Goal: Task Accomplishment & Management: Complete application form

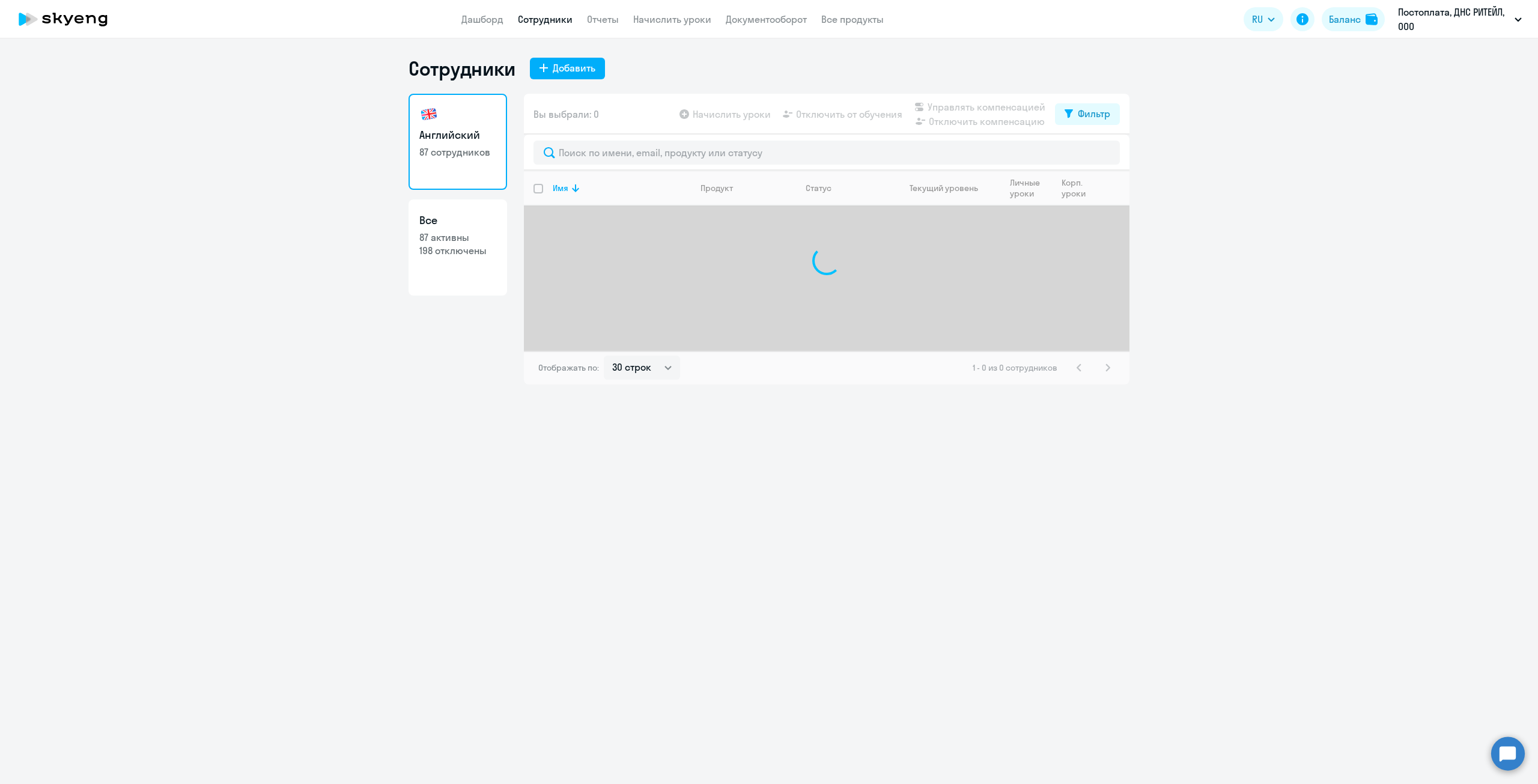
select select "30"
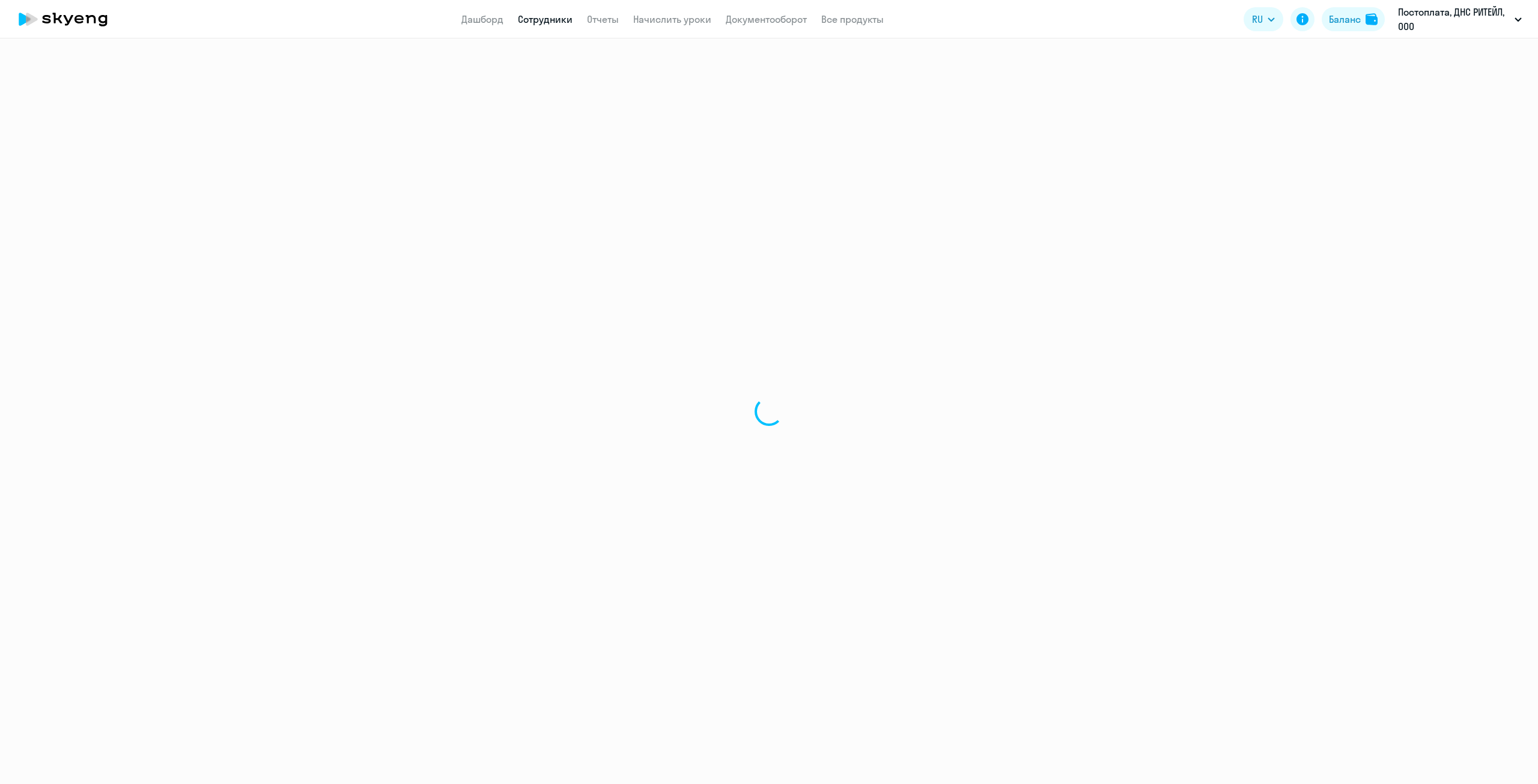
select select "30"
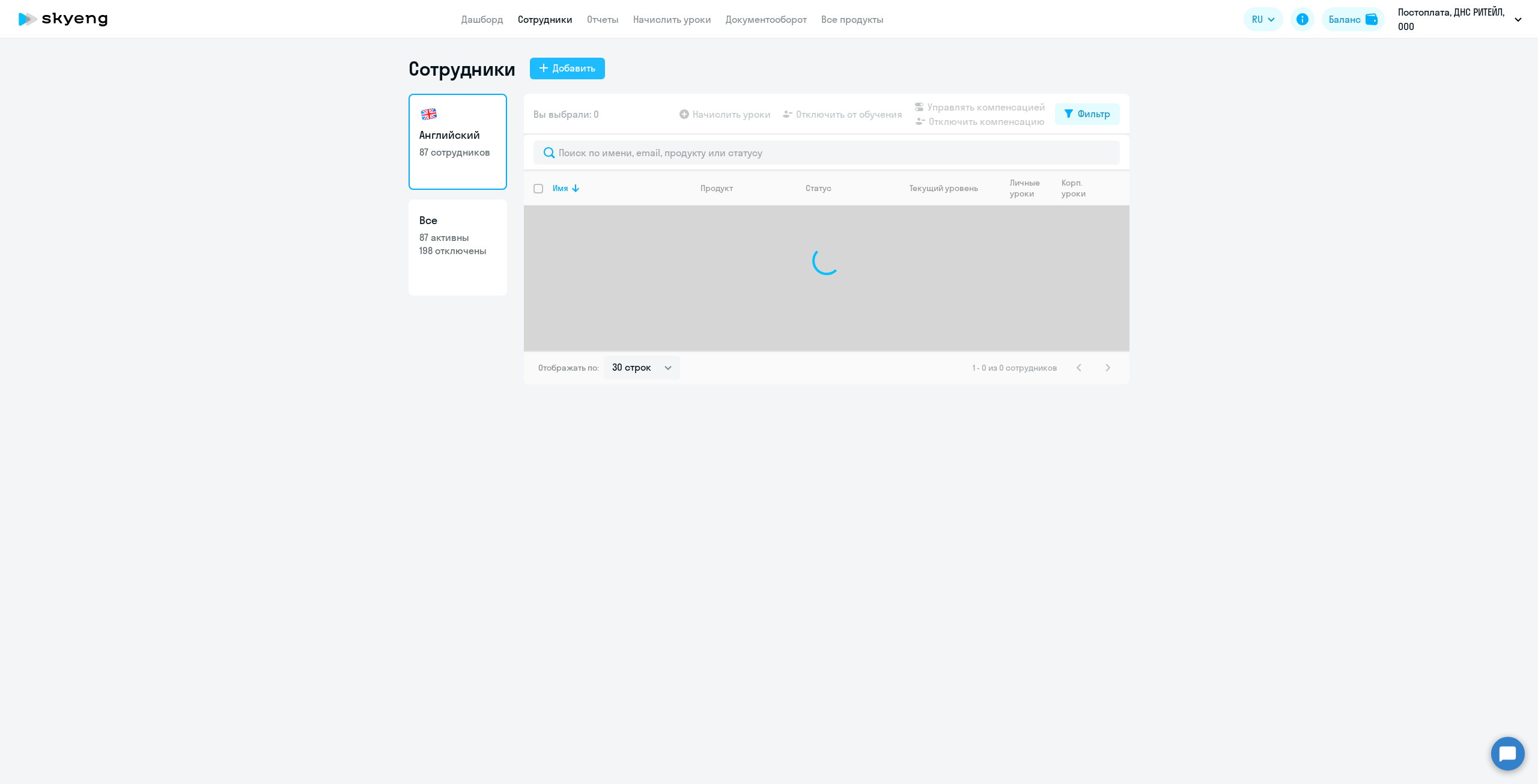
click at [563, 65] on div "Добавить" at bounding box center [574, 67] width 42 height 14
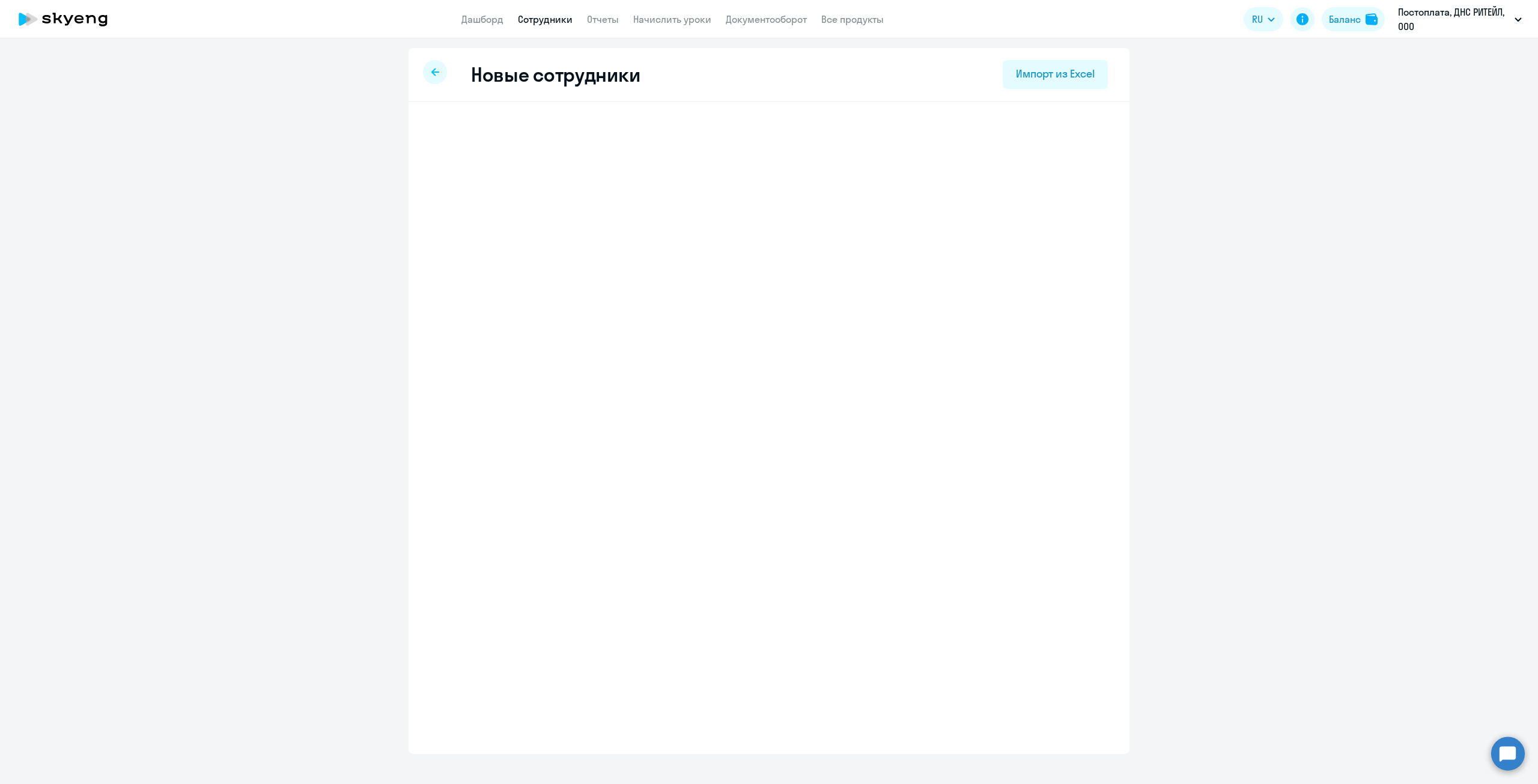
select select "english_adult_not_native_speaker"
select select "10"
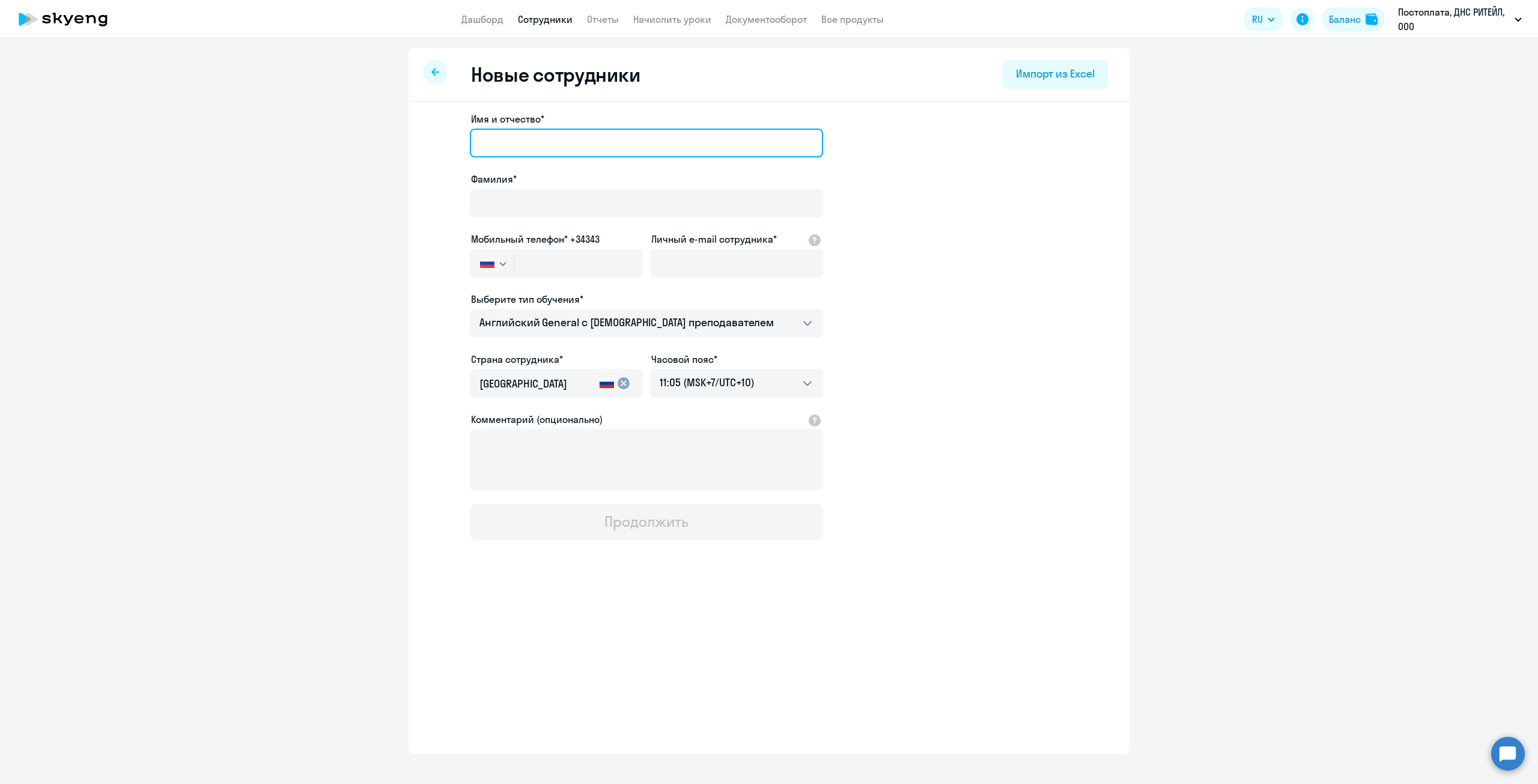
drag, startPoint x: 561, startPoint y: 138, endPoint x: 573, endPoint y: 137, distance: 12.0
click at [561, 138] on input "Имя и отчество*" at bounding box center [646, 142] width 353 height 29
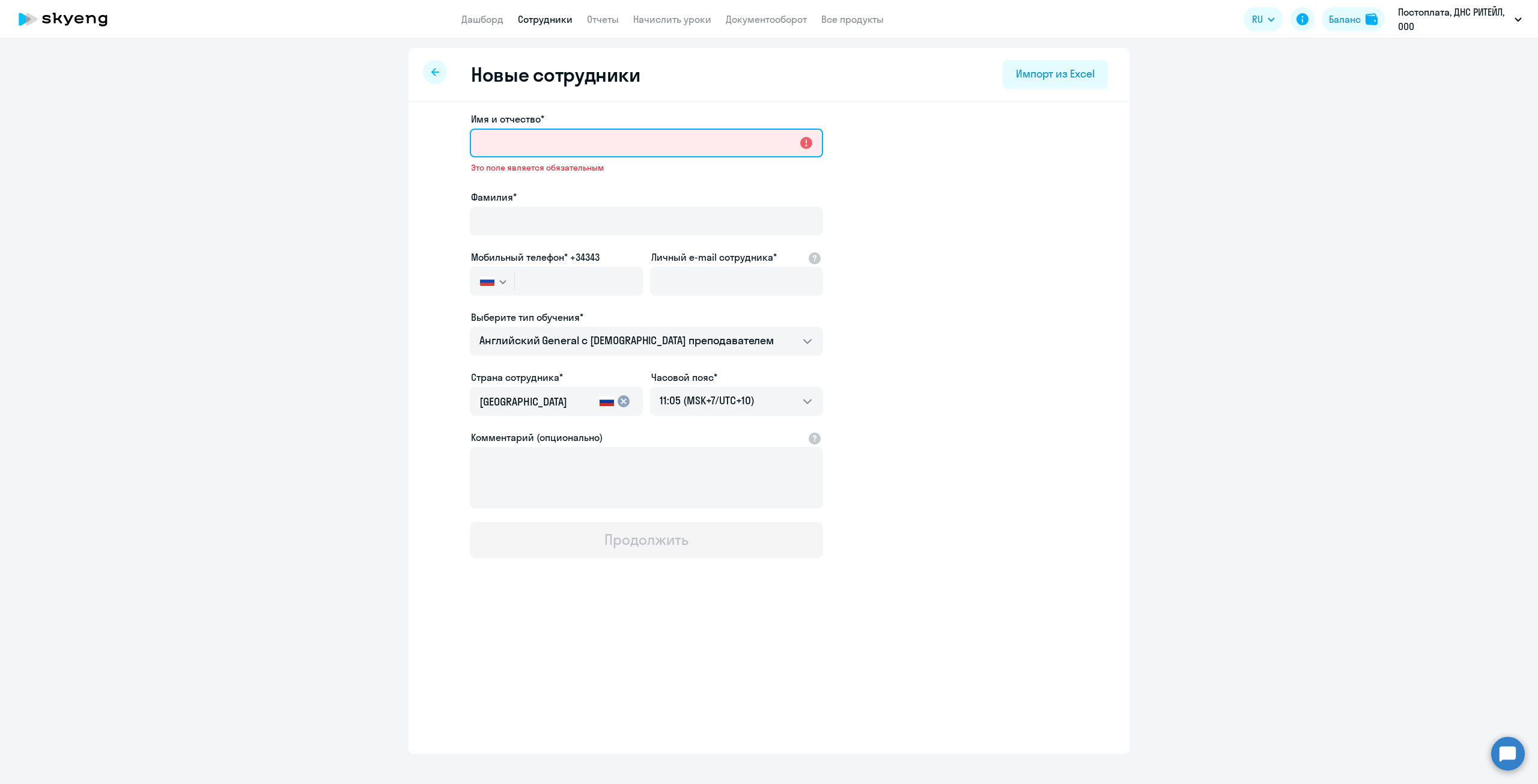
click at [537, 144] on input "Имя и отчество*" at bounding box center [646, 142] width 353 height 29
paste input "[PERSON_NAME]"
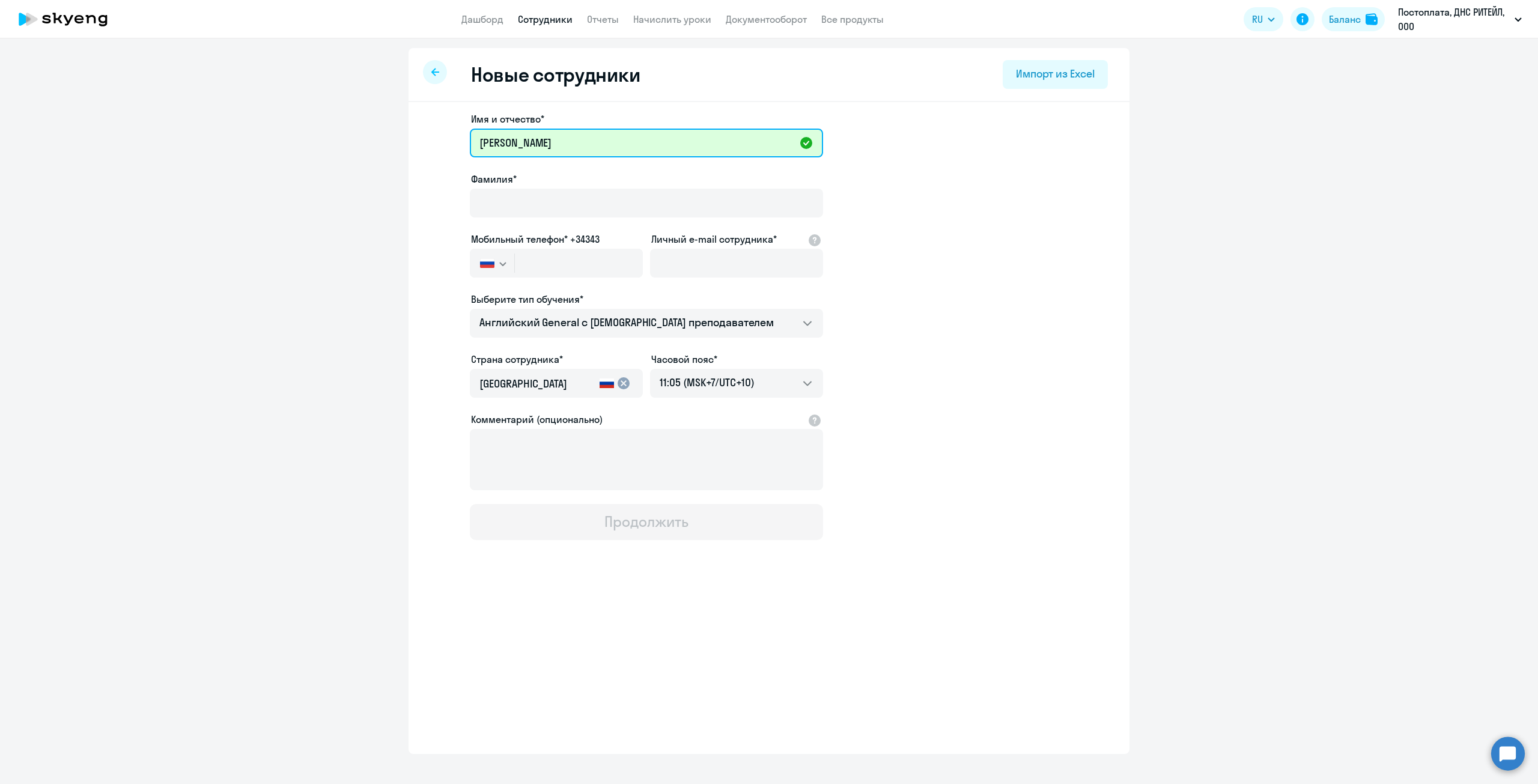
click at [552, 140] on input "[PERSON_NAME]" at bounding box center [646, 142] width 353 height 29
drag, startPoint x: 546, startPoint y: 141, endPoint x: 364, endPoint y: 160, distance: 183.0
click at [364, 160] on ng-component "Новые сотрудники Импорт из Excel Имя и отчество* [PERSON_NAME]* Мобильный телеф…" at bounding box center [769, 401] width 1538 height 706
type input "[PERSON_NAME]"
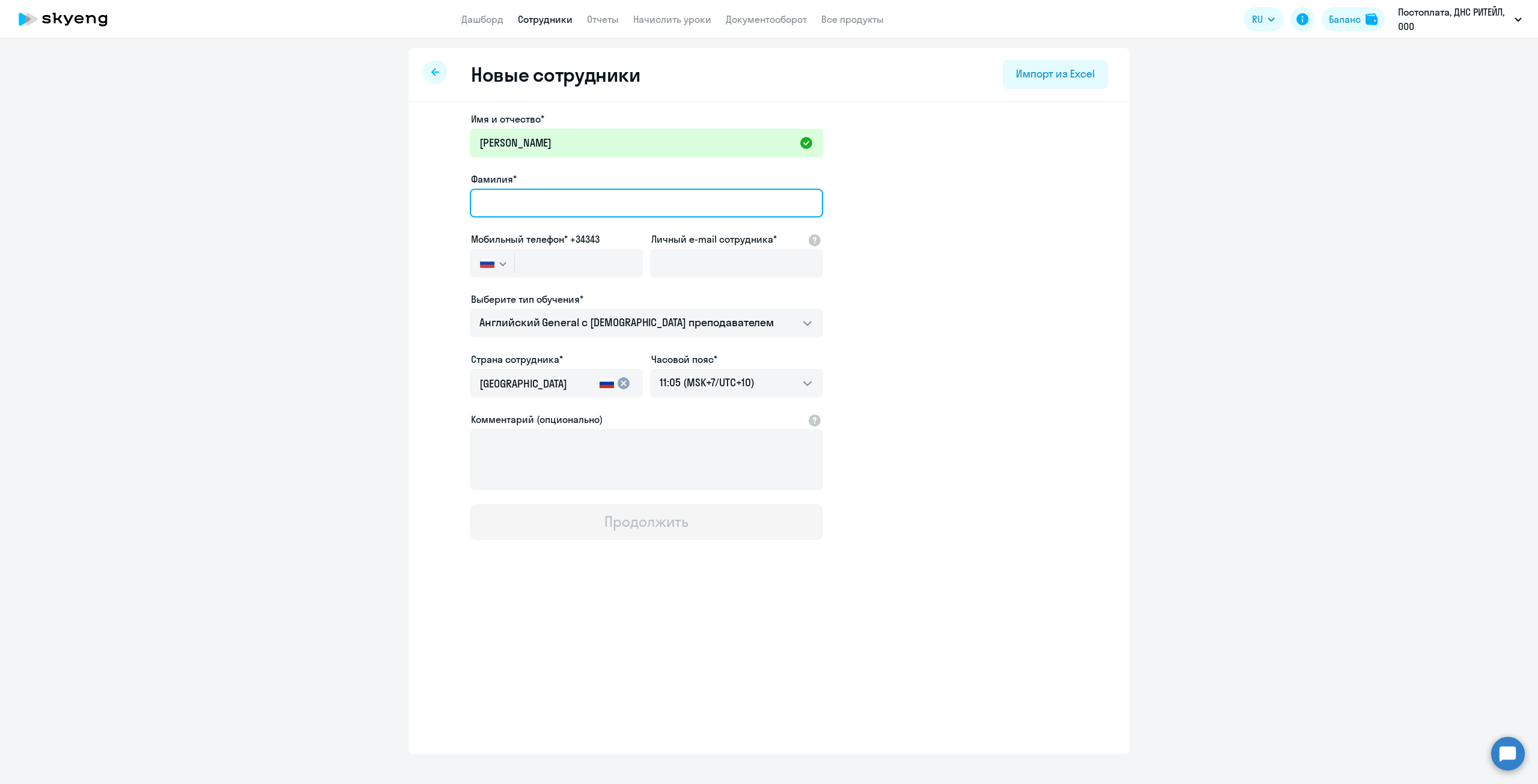
click at [490, 200] on input "Фамилия*" at bounding box center [646, 203] width 353 height 29
paste input "[PERSON_NAME]"
type input "[PERSON_NAME]"
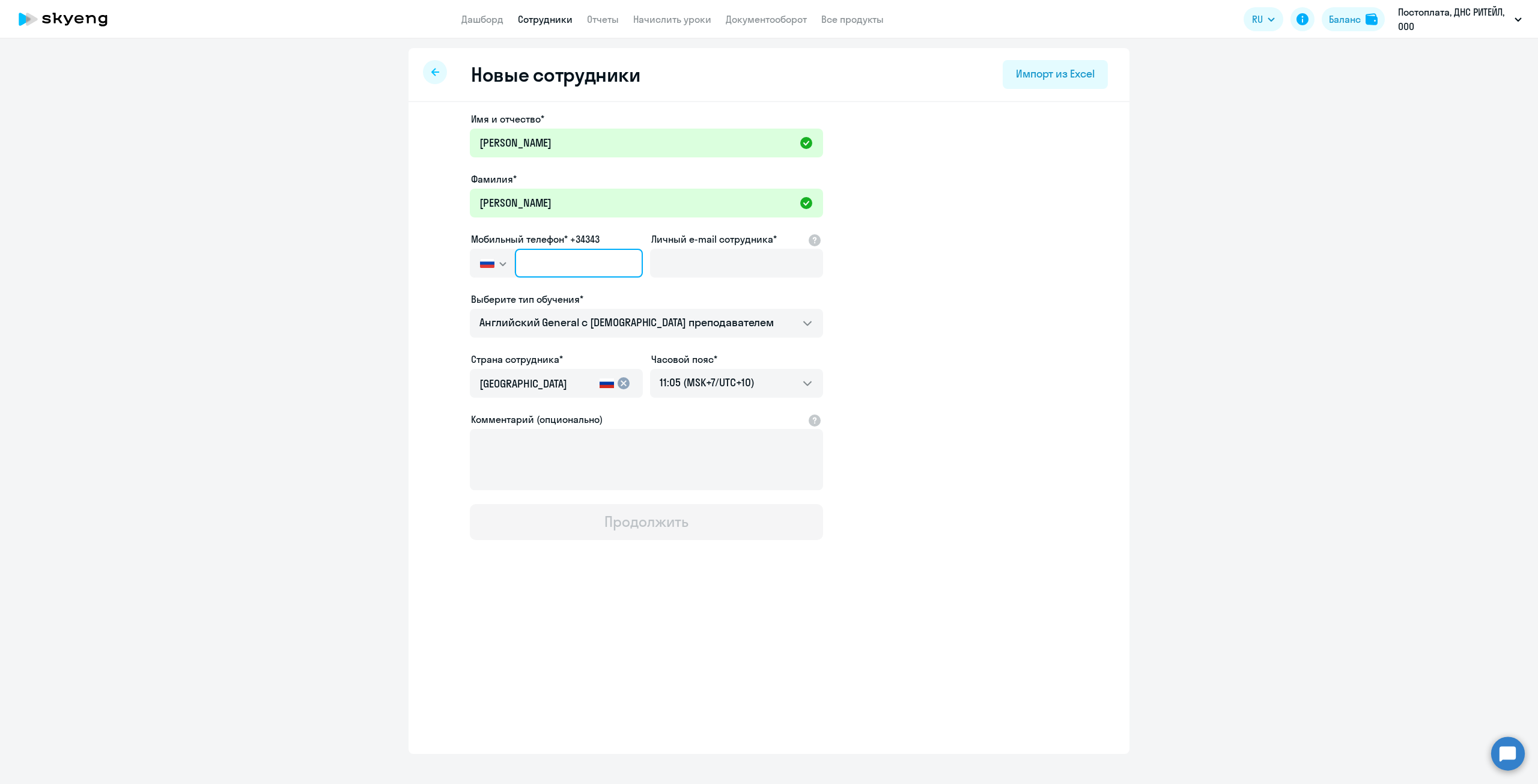
click at [570, 267] on input "text" at bounding box center [579, 263] width 128 height 29
paste input "[PHONE_NUMBER]"
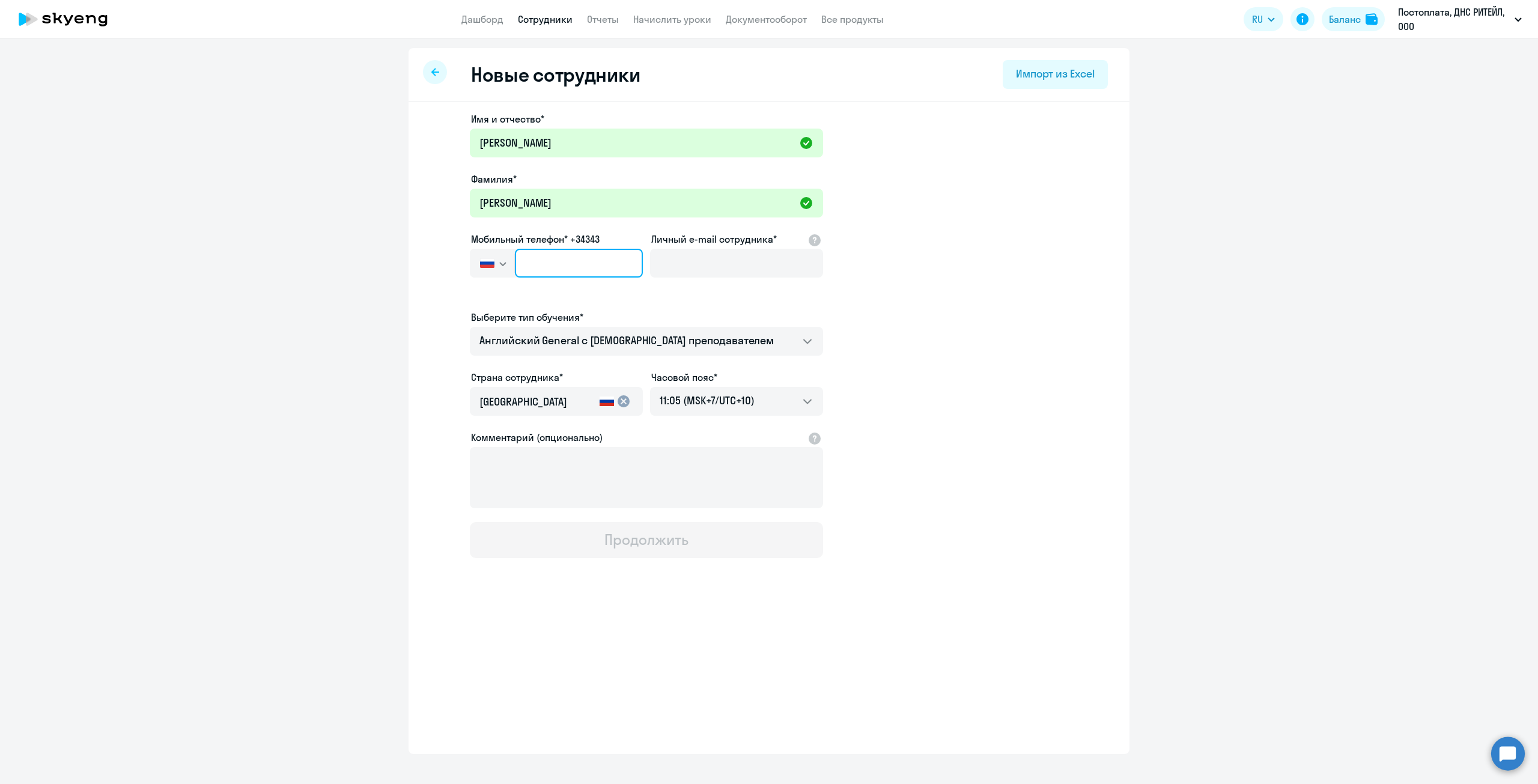
type input "[PHONE_NUMBER]"
click at [721, 260] on input "Личный e-mail сотрудника*" at bounding box center [736, 263] width 173 height 29
paste input "[EMAIL_ADDRESS][DOMAIN_NAME]"
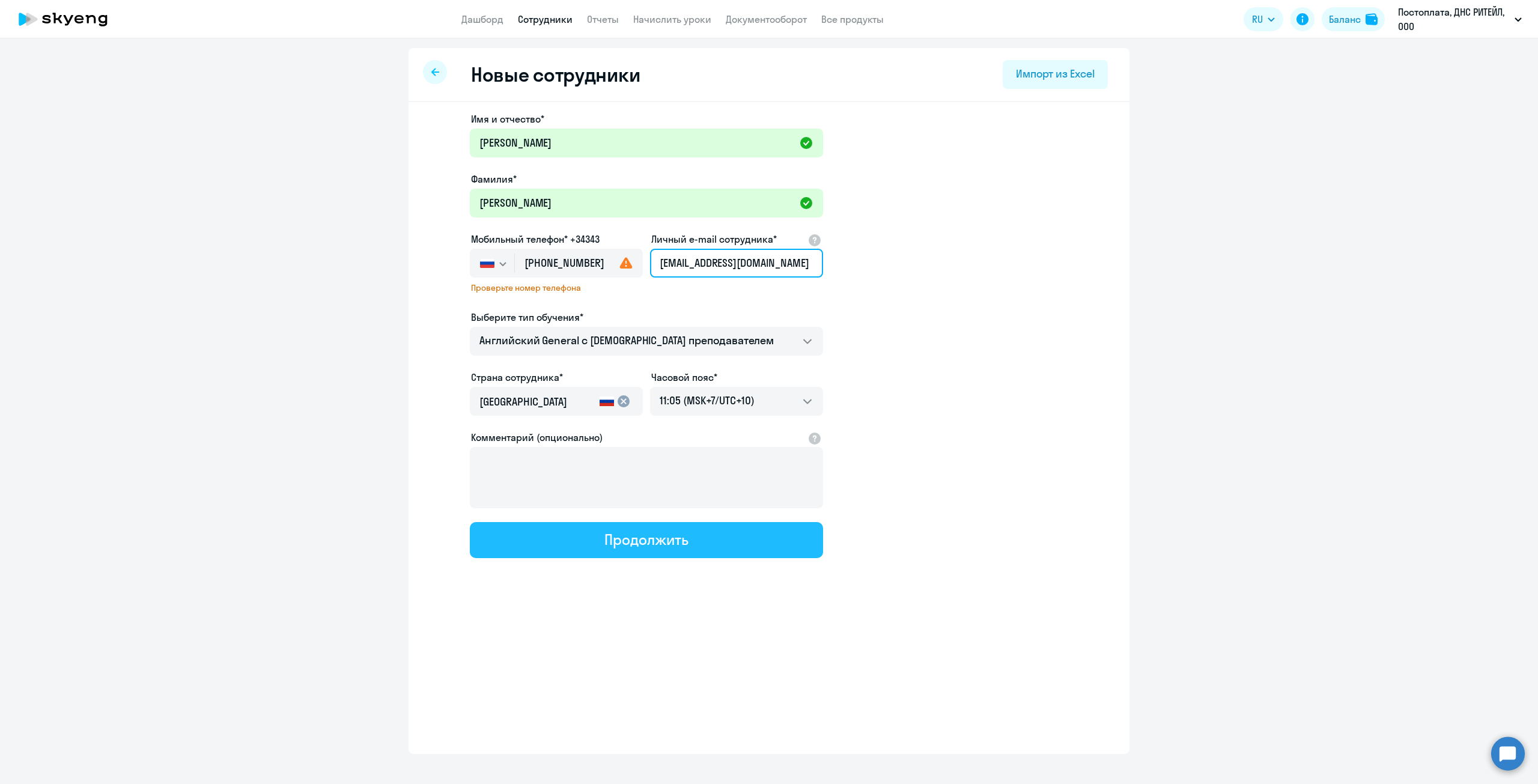
type input "[EMAIL_ADDRESS][DOMAIN_NAME]"
click at [701, 546] on button "Продолжить" at bounding box center [646, 540] width 353 height 36
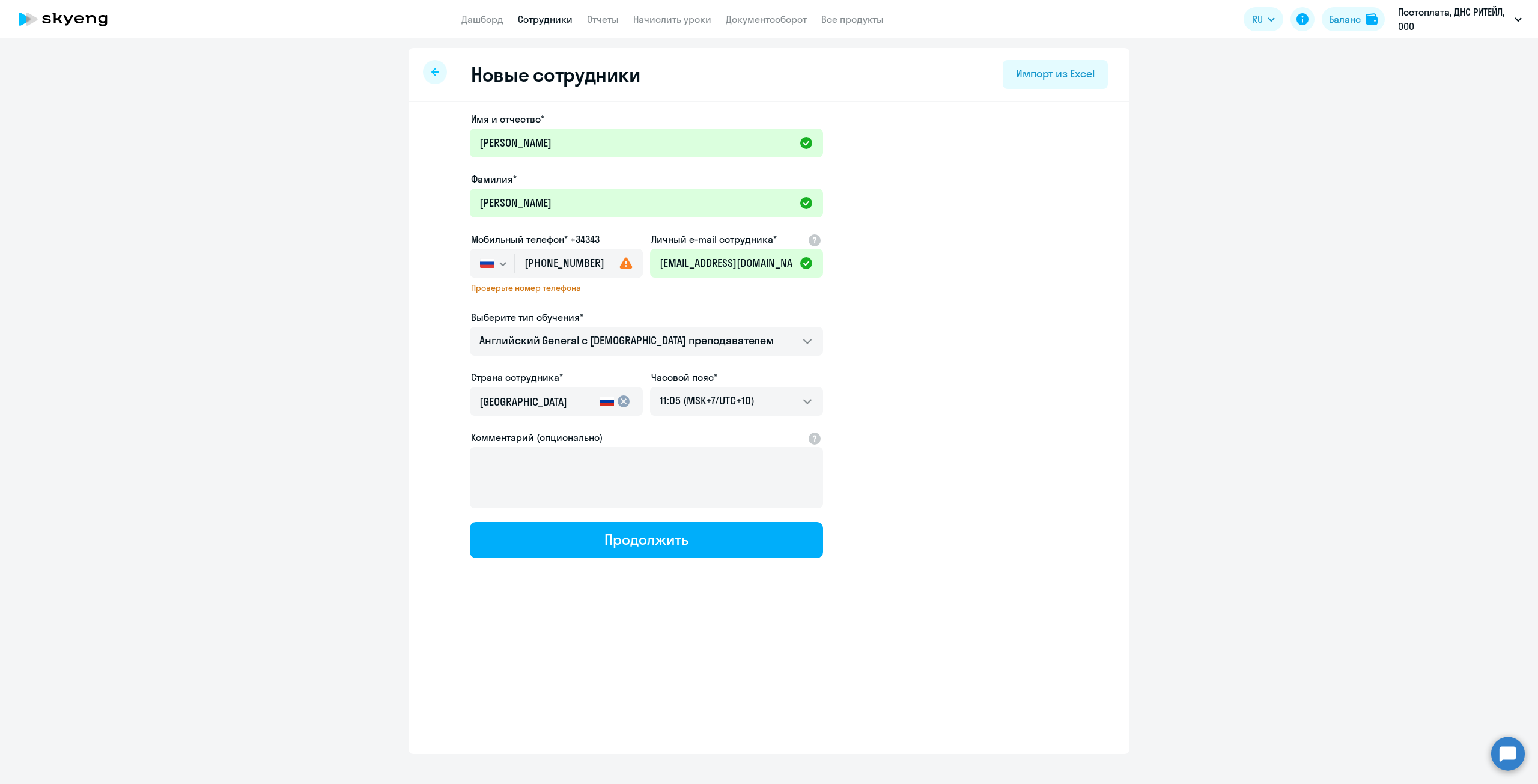
select select "english_adult_not_native_speaker"
select select "10"
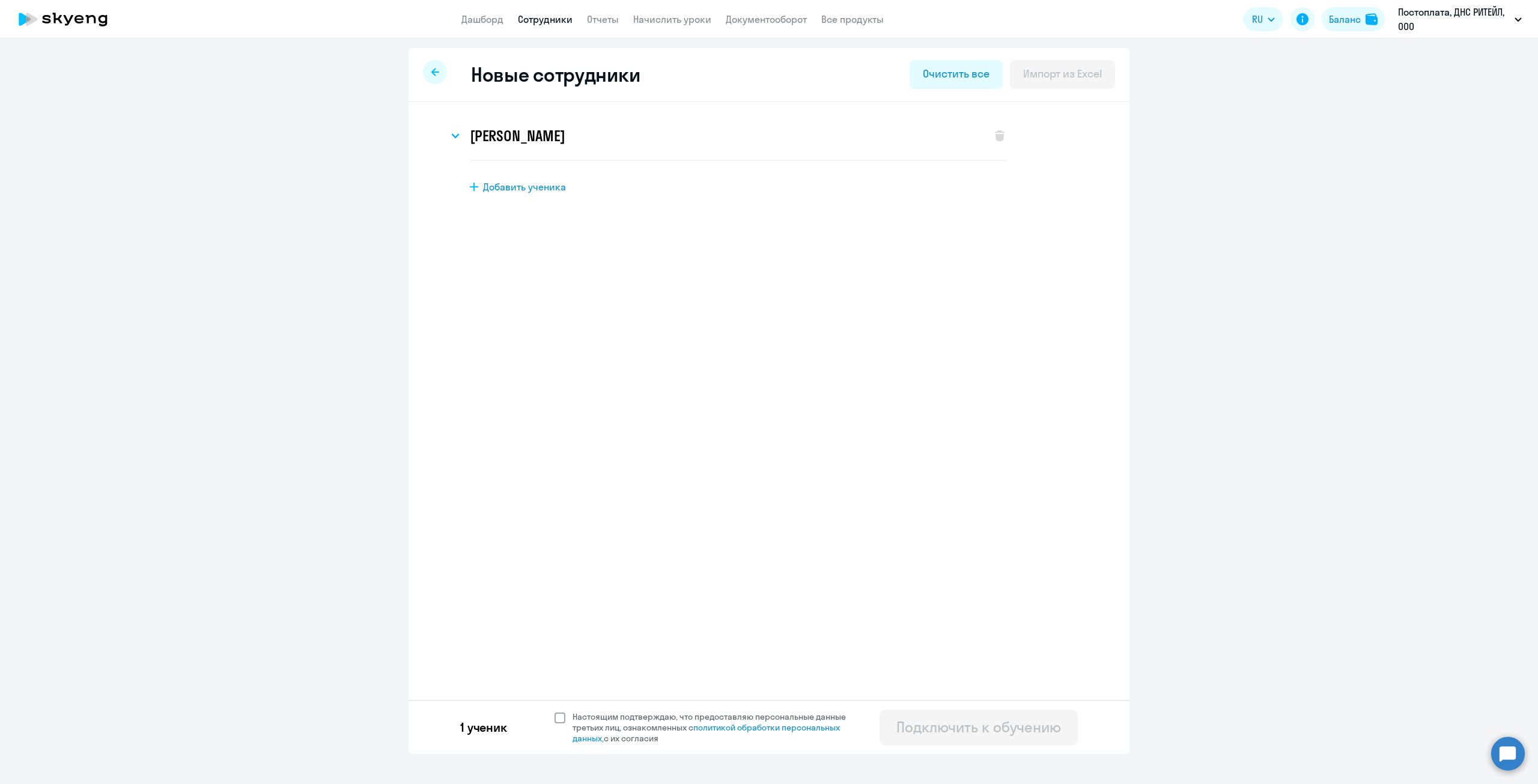
click at [560, 715] on span at bounding box center [560, 717] width 10 height 10
click at [555, 711] on input "Настоящим подтверждаю, что предоставляю персональные данные третьих лиц, ознако…" at bounding box center [554, 710] width 1 height 1
checkbox input "true"
click at [966, 726] on div "Подключить к обучению" at bounding box center [978, 726] width 164 height 19
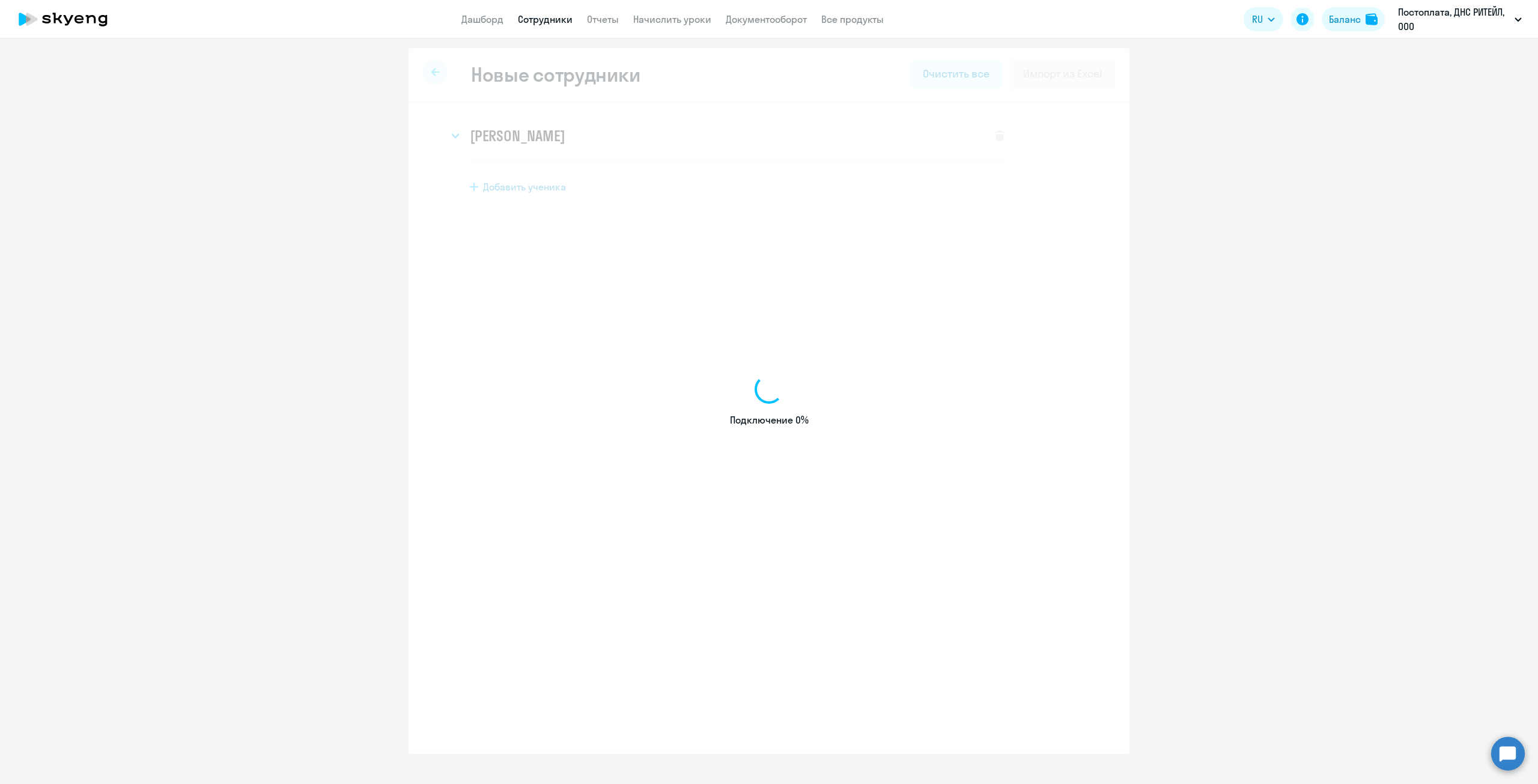
select select "english_adult_not_native_speaker"
select select "10"
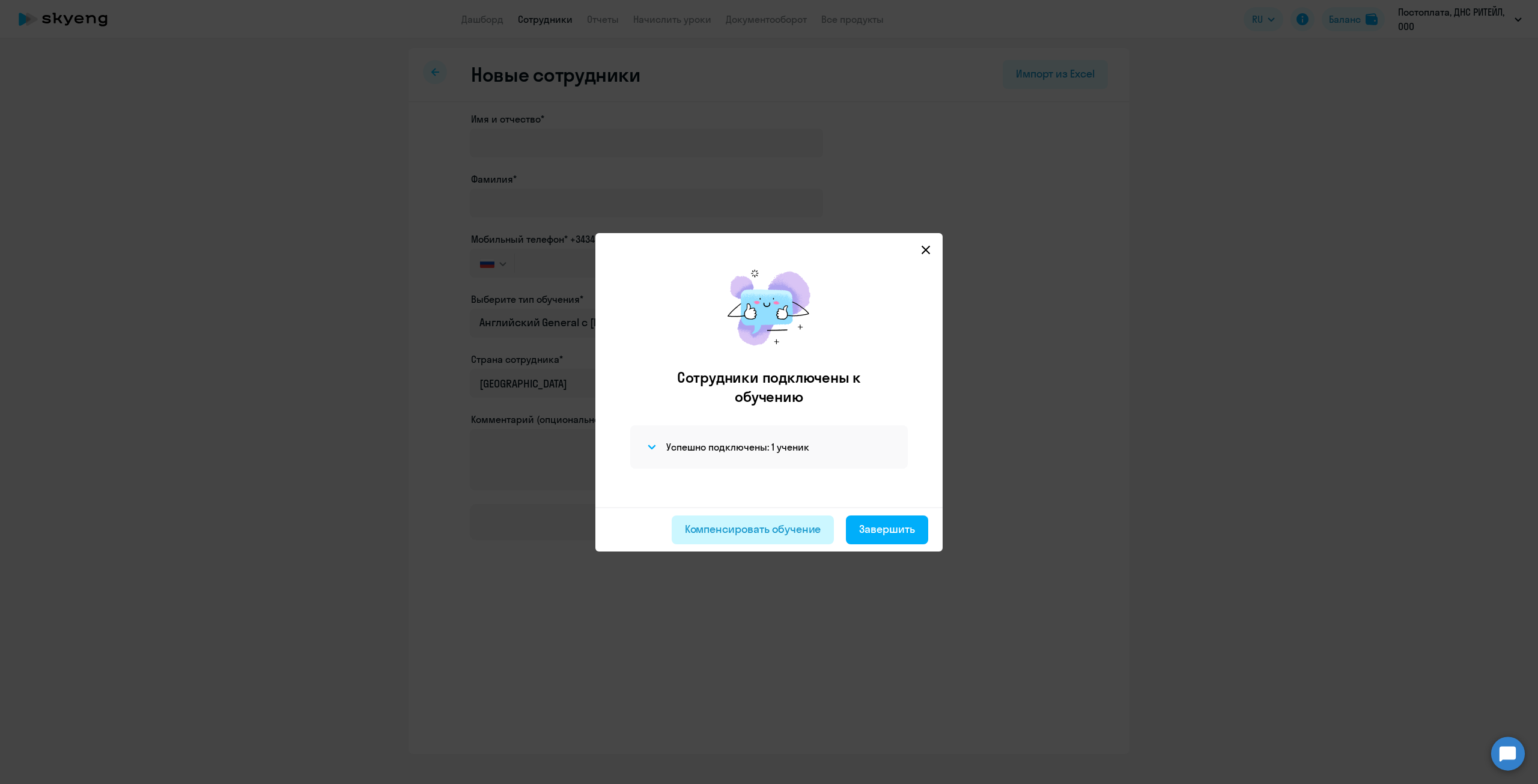
click at [729, 518] on button "Компенсировать обучение" at bounding box center [753, 529] width 163 height 29
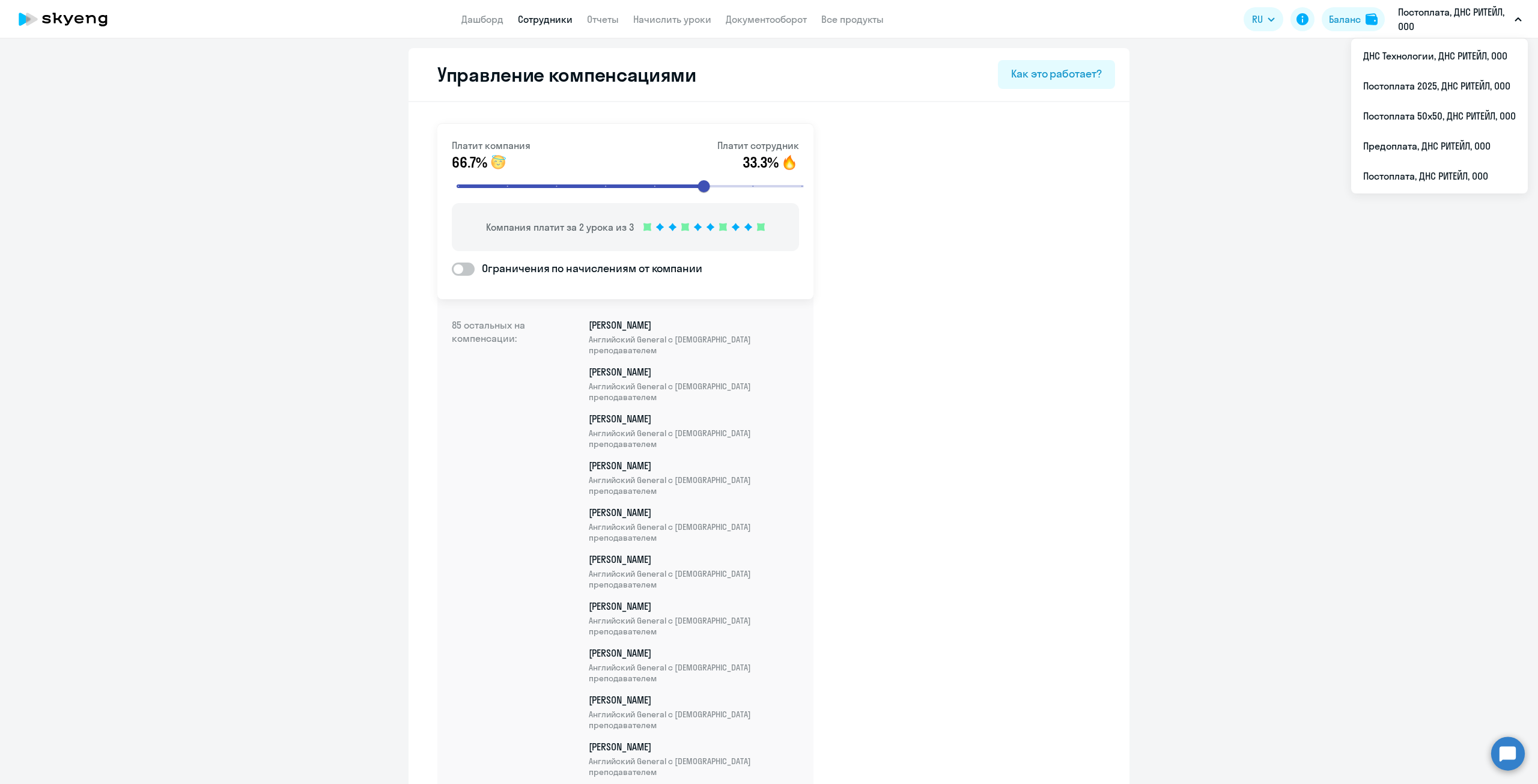
click at [458, 275] on span at bounding box center [463, 269] width 23 height 13
click at [452, 269] on input "Ограничения по начислениям от компании" at bounding box center [451, 269] width 1 height 1
checkbox input "true"
select select "MONTHLY"
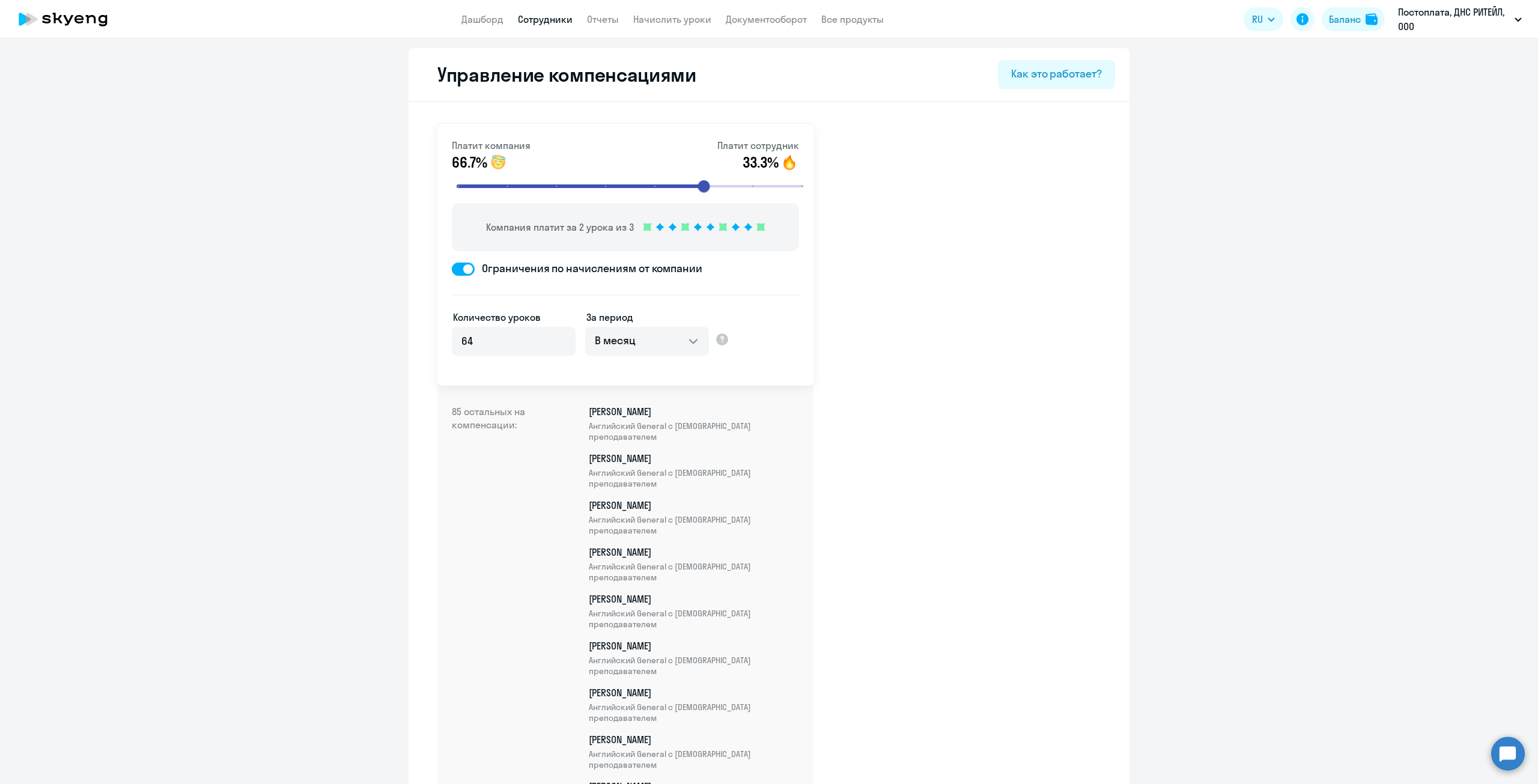
click at [453, 272] on span at bounding box center [463, 269] width 23 height 13
click at [452, 269] on input "Ограничения по начислениям от компании" at bounding box center [451, 269] width 1 height 1
checkbox input "false"
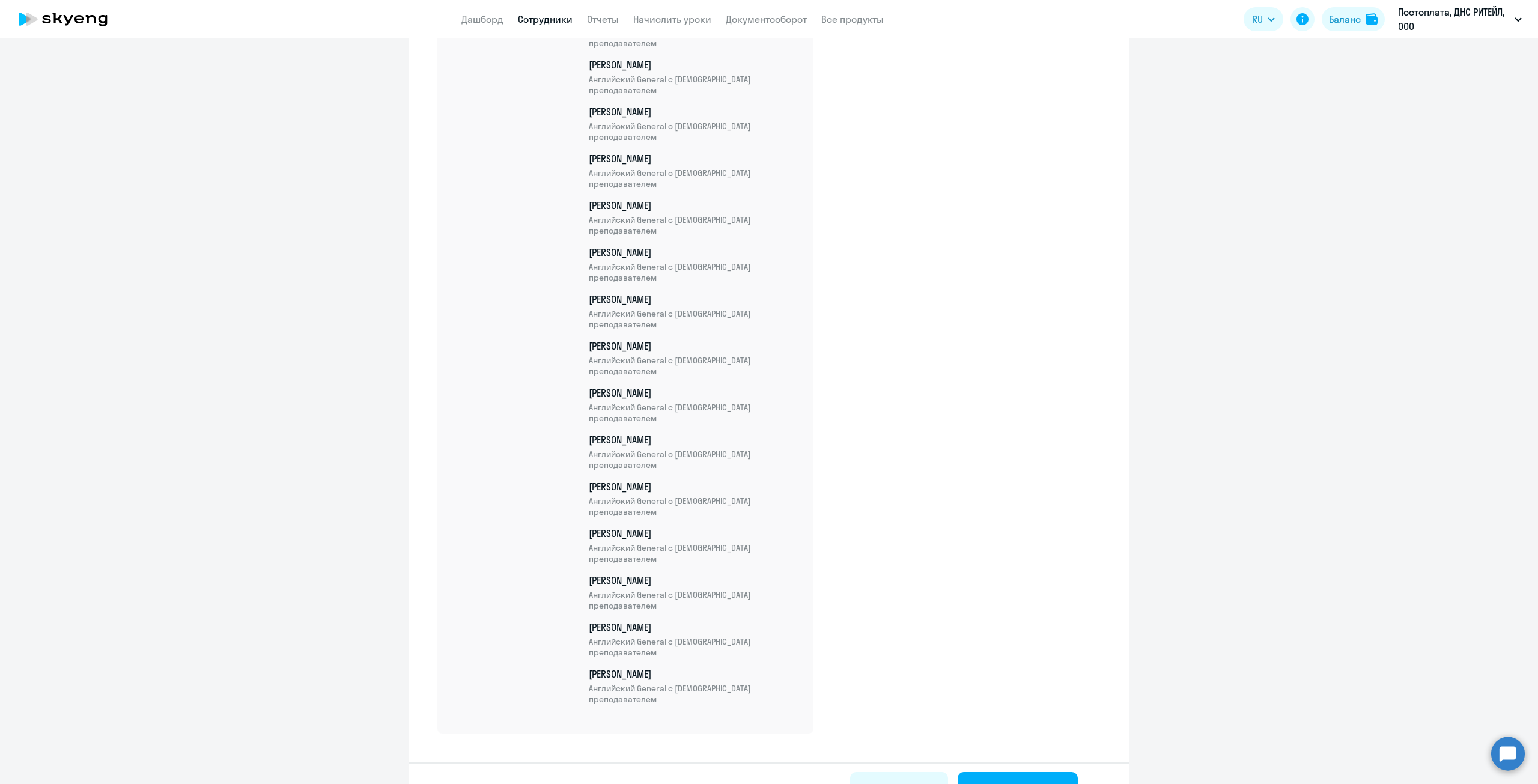
scroll to position [3619, 0]
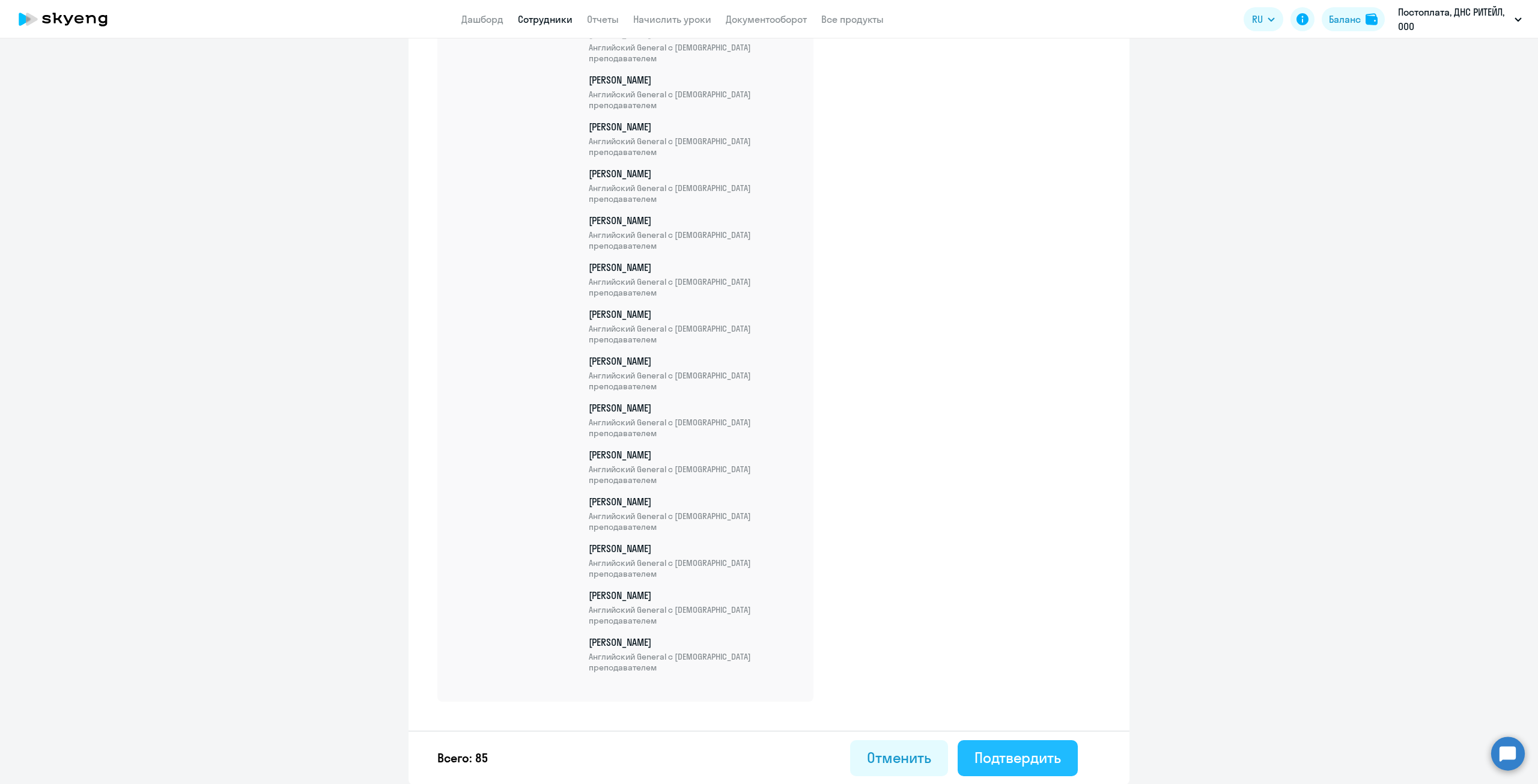
click at [1015, 749] on div "Подтвердить" at bounding box center [1018, 758] width 87 height 19
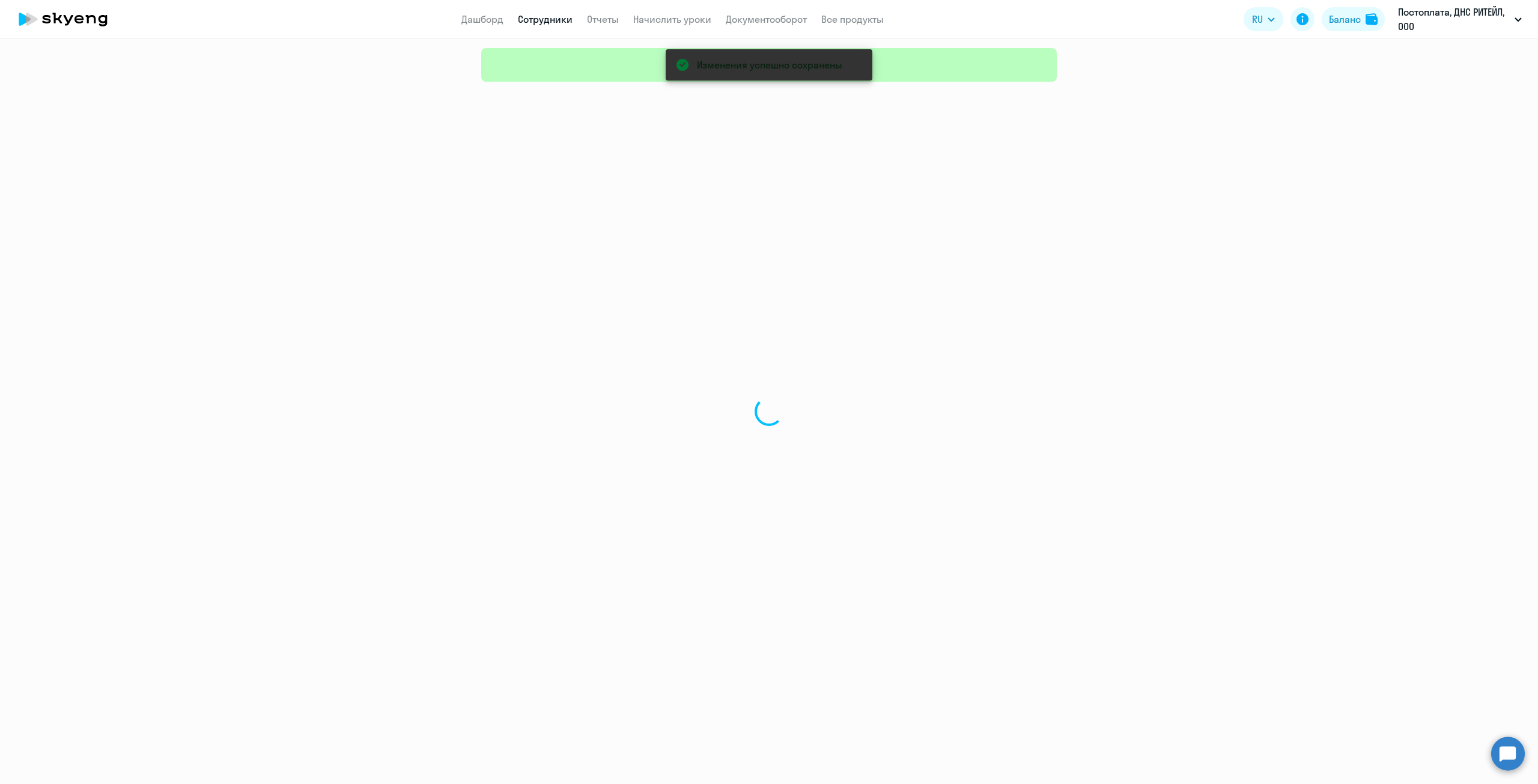
select select "30"
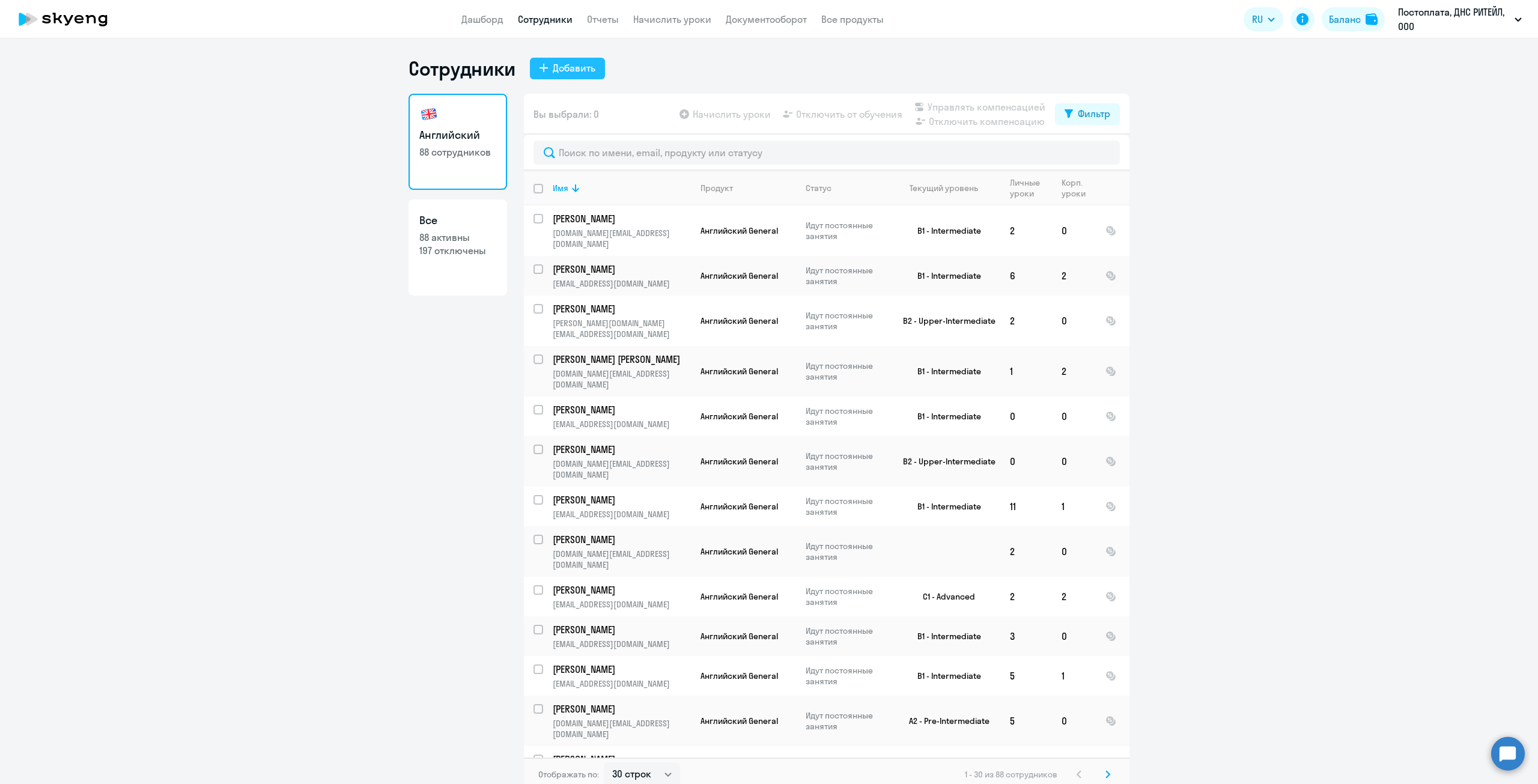
click at [541, 75] on button "Добавить" at bounding box center [568, 68] width 75 height 22
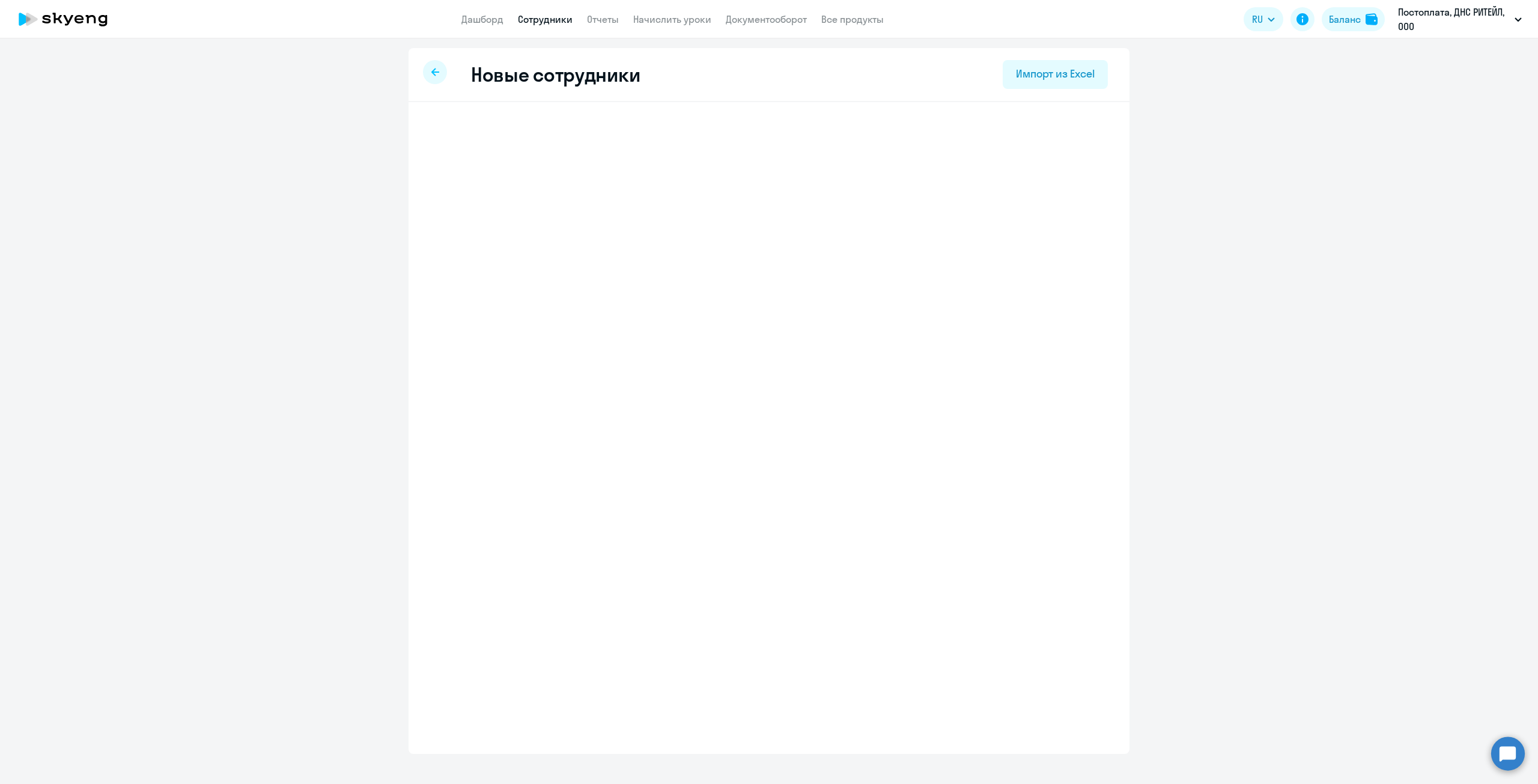
select select "english_adult_not_native_speaker"
select select "10"
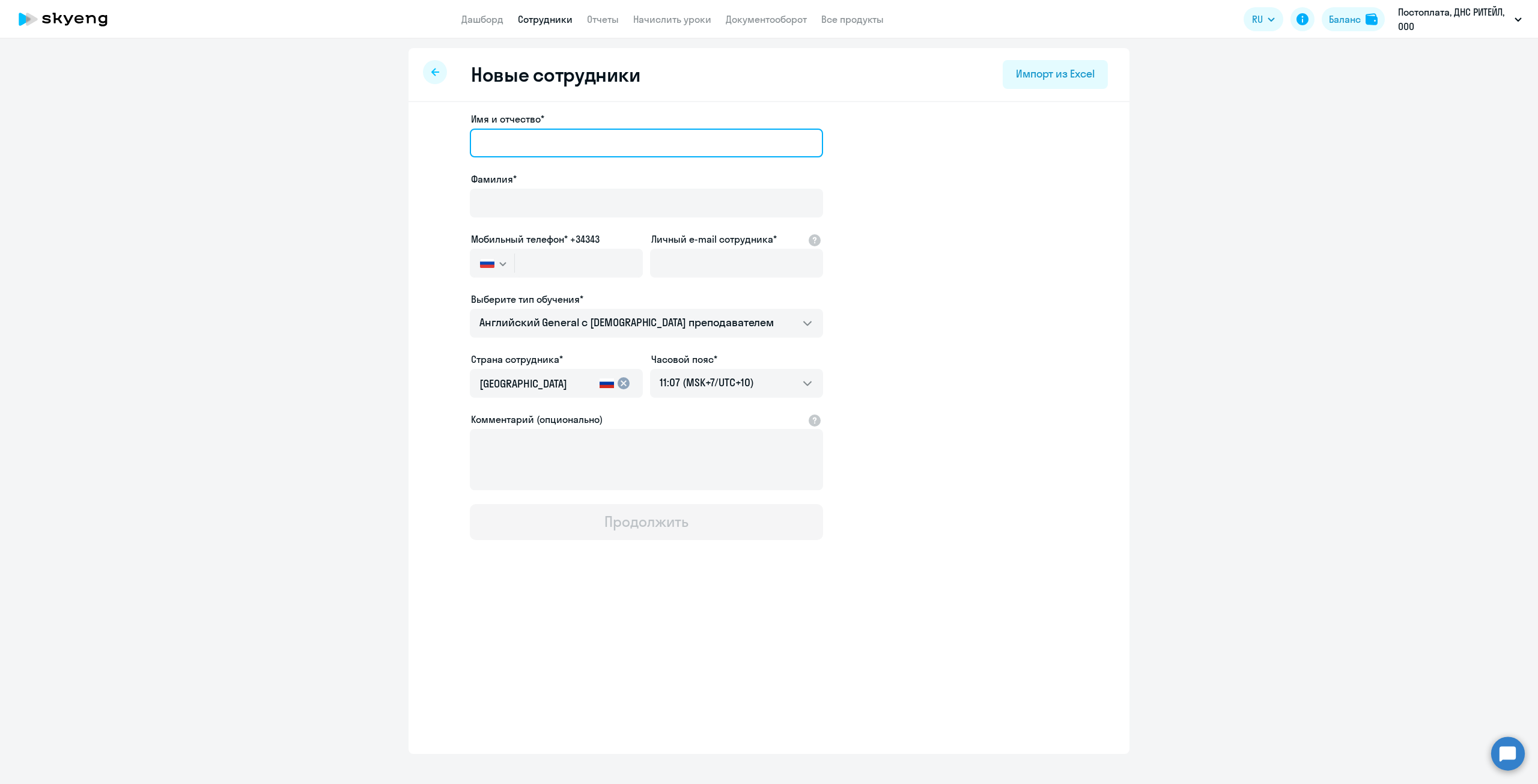
click at [561, 155] on input "Имя и отчество*" at bounding box center [646, 142] width 353 height 29
paste input "[PERSON_NAME]"
drag, startPoint x: 542, startPoint y: 144, endPoint x: 459, endPoint y: 146, distance: 83.0
click at [459, 146] on app-new-student-form "Имя и отчество* [PERSON_NAME]* Мобильный телефон* +34343 [GEOGRAPHIC_DATA] +7 […" at bounding box center [768, 325] width 682 height 428
type input "[PERSON_NAME]"
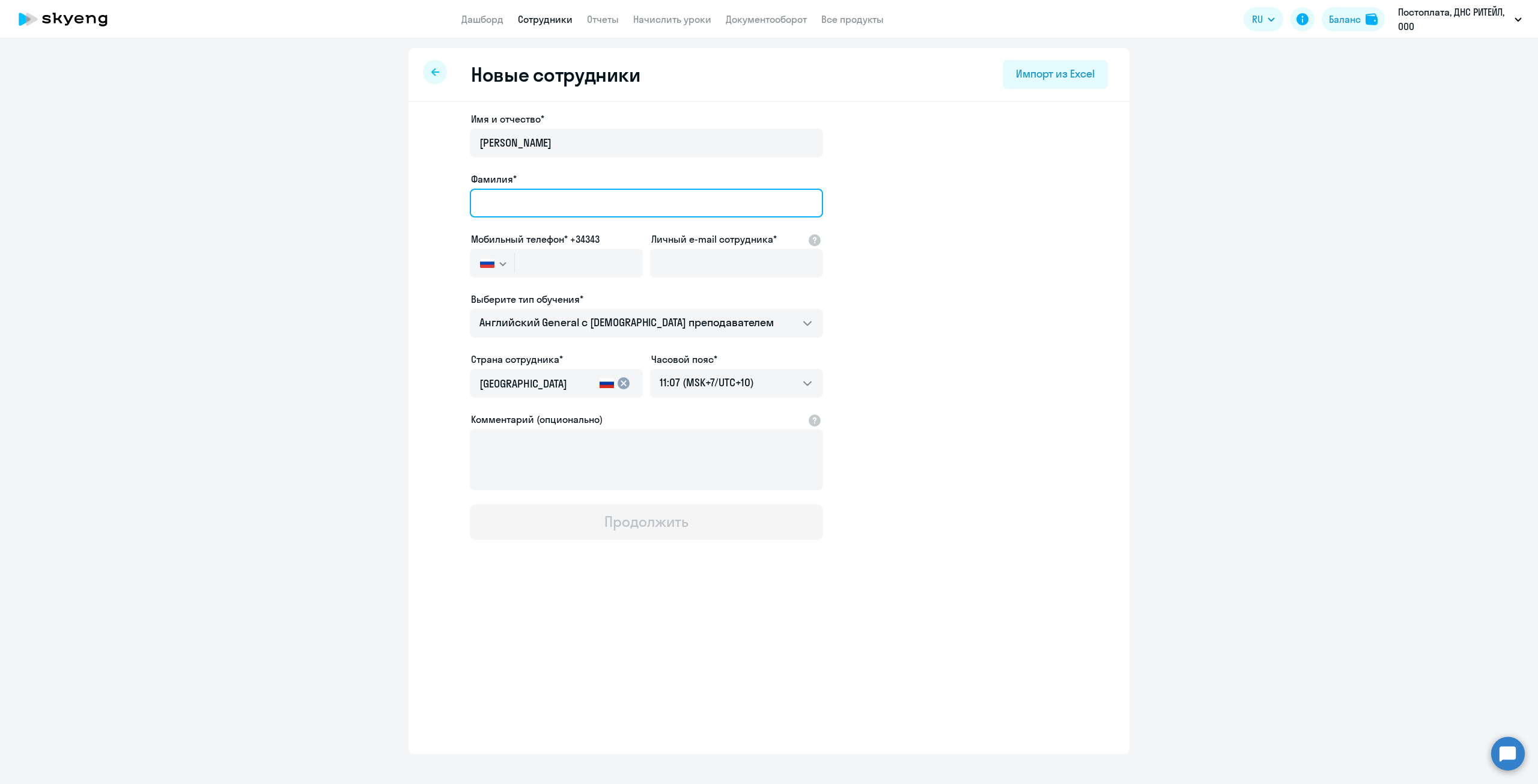
click at [542, 213] on input "Фамилия*" at bounding box center [646, 203] width 353 height 29
paste input "[PERSON_NAME]"
type input "[PERSON_NAME]"
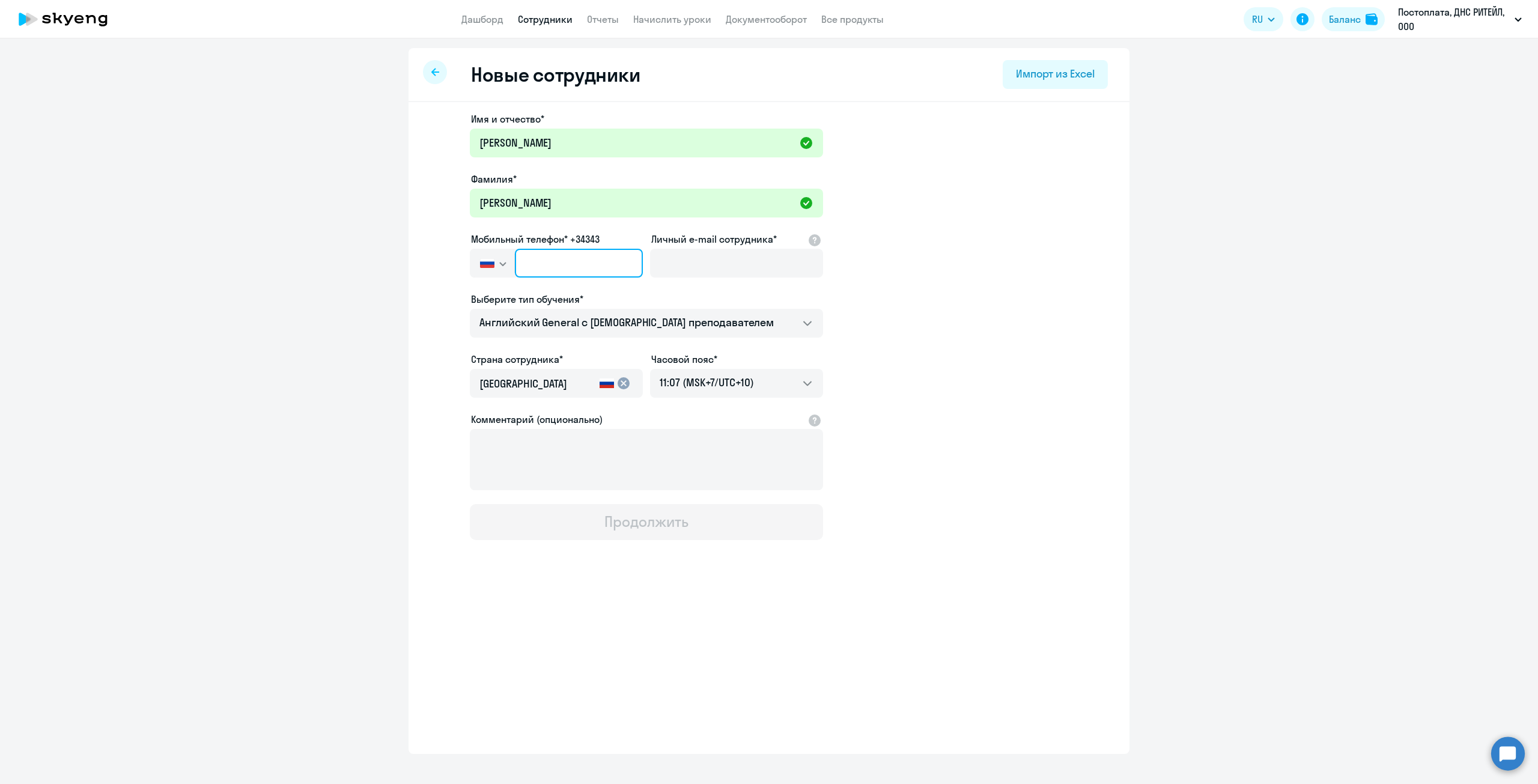
click at [592, 271] on input "text" at bounding box center [579, 263] width 128 height 29
paste input "[PHONE_NUMBER]"
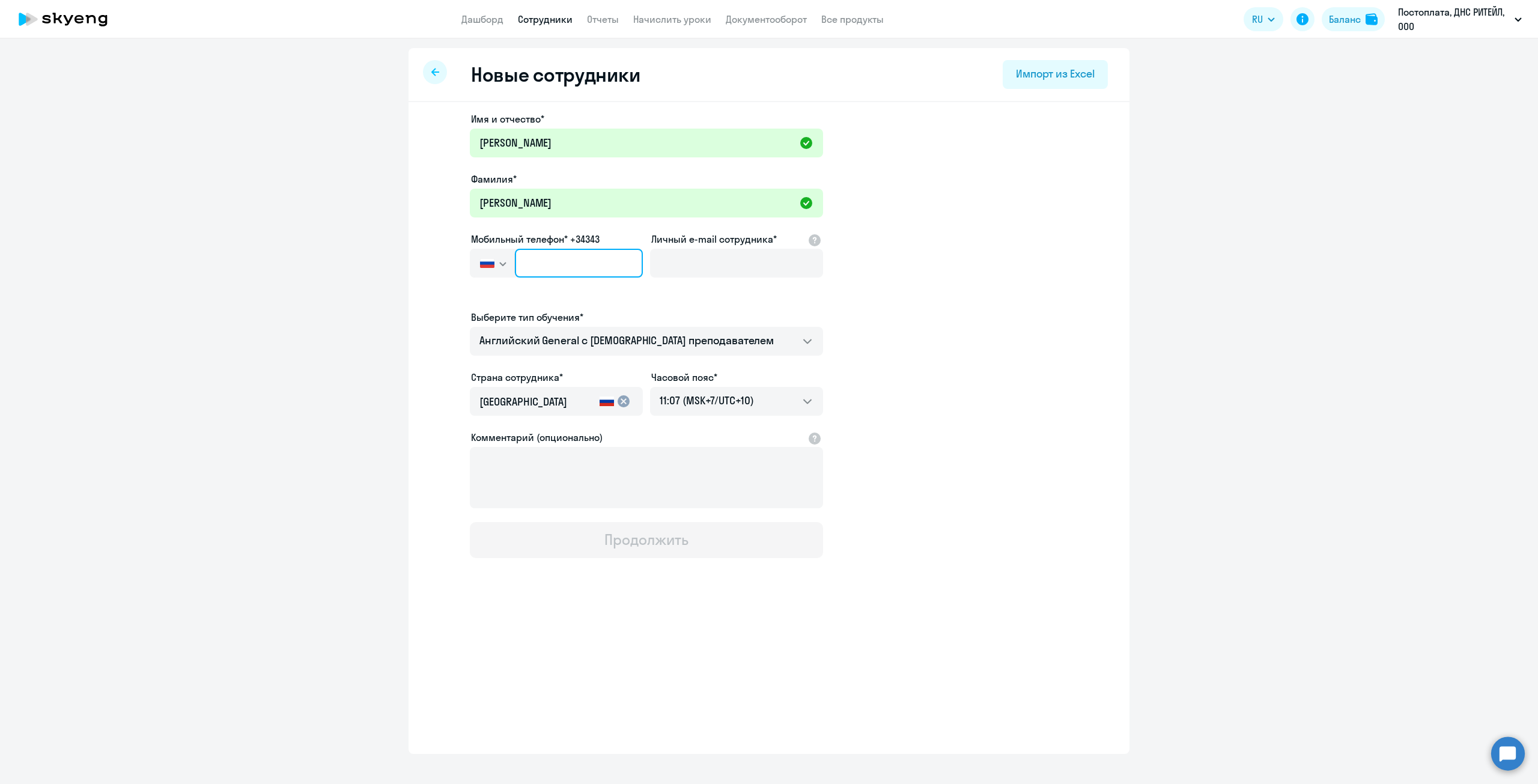
type input "[PHONE_NUMBER]"
click at [684, 255] on input "Личный e-mail сотрудника*" at bounding box center [736, 263] width 173 height 29
paste input "[EMAIL_ADDRESS][DOMAIN_NAME]"
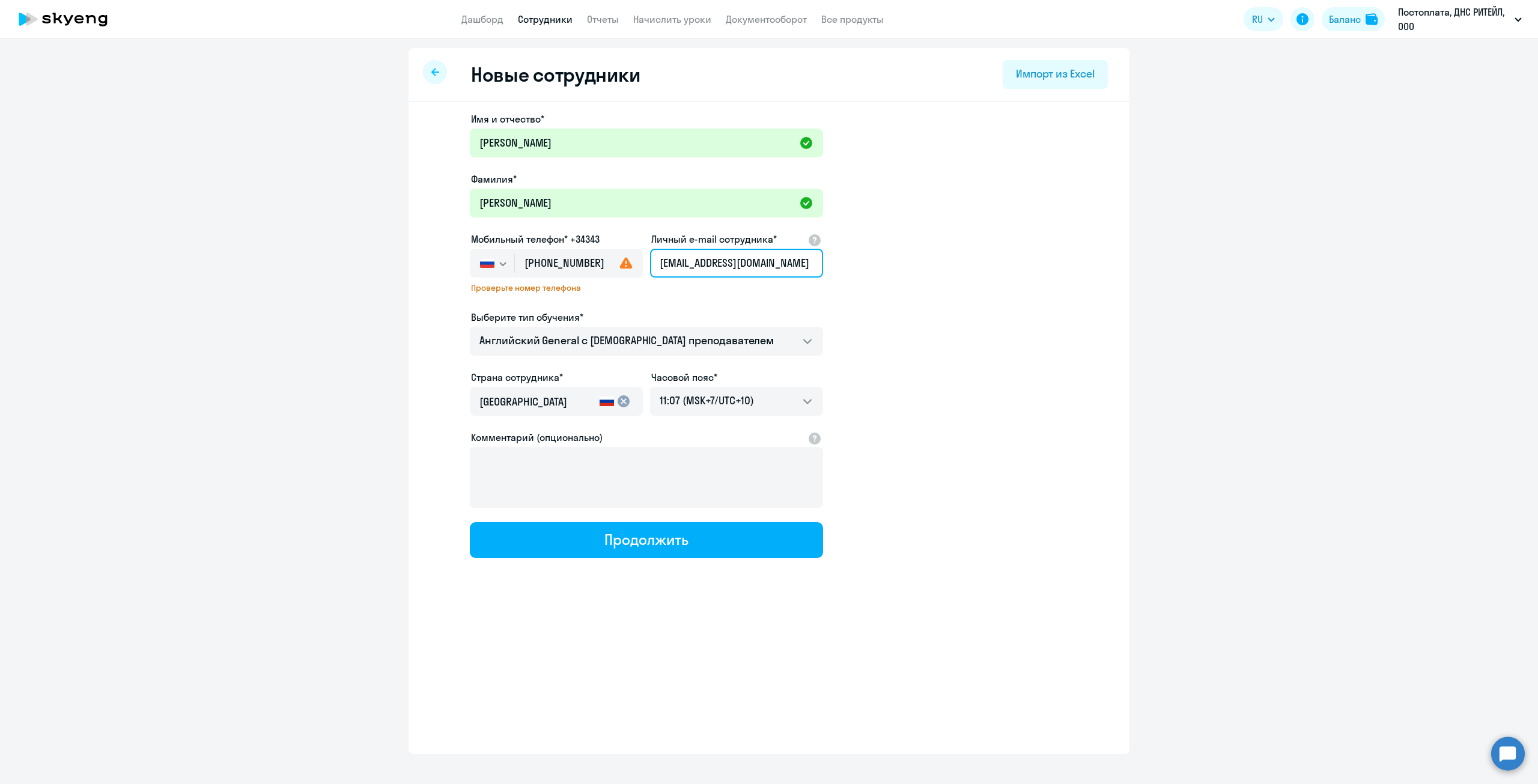
type input "[EMAIL_ADDRESS][DOMAIN_NAME]"
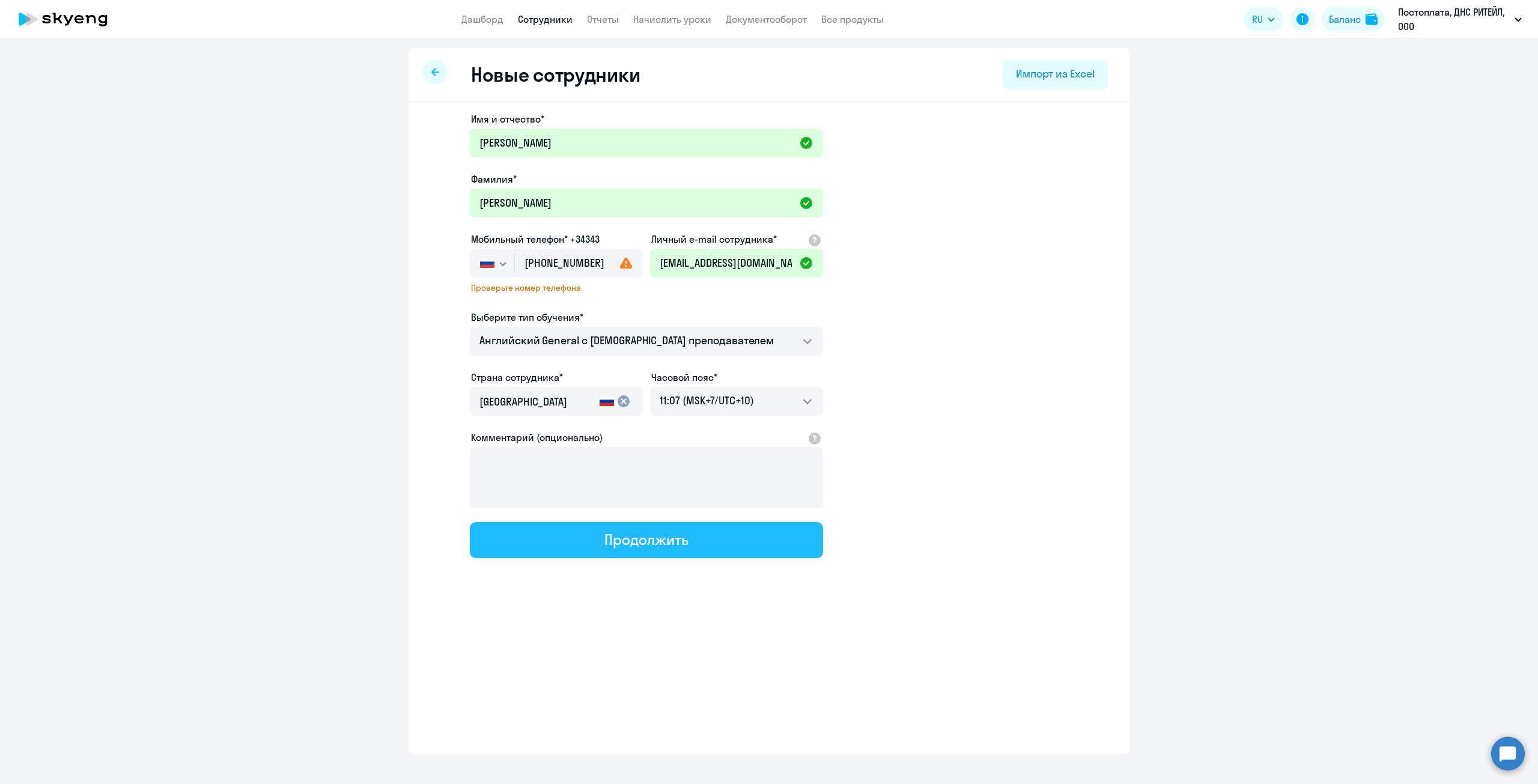
click at [650, 531] on div "Продолжить" at bounding box center [646, 540] width 84 height 19
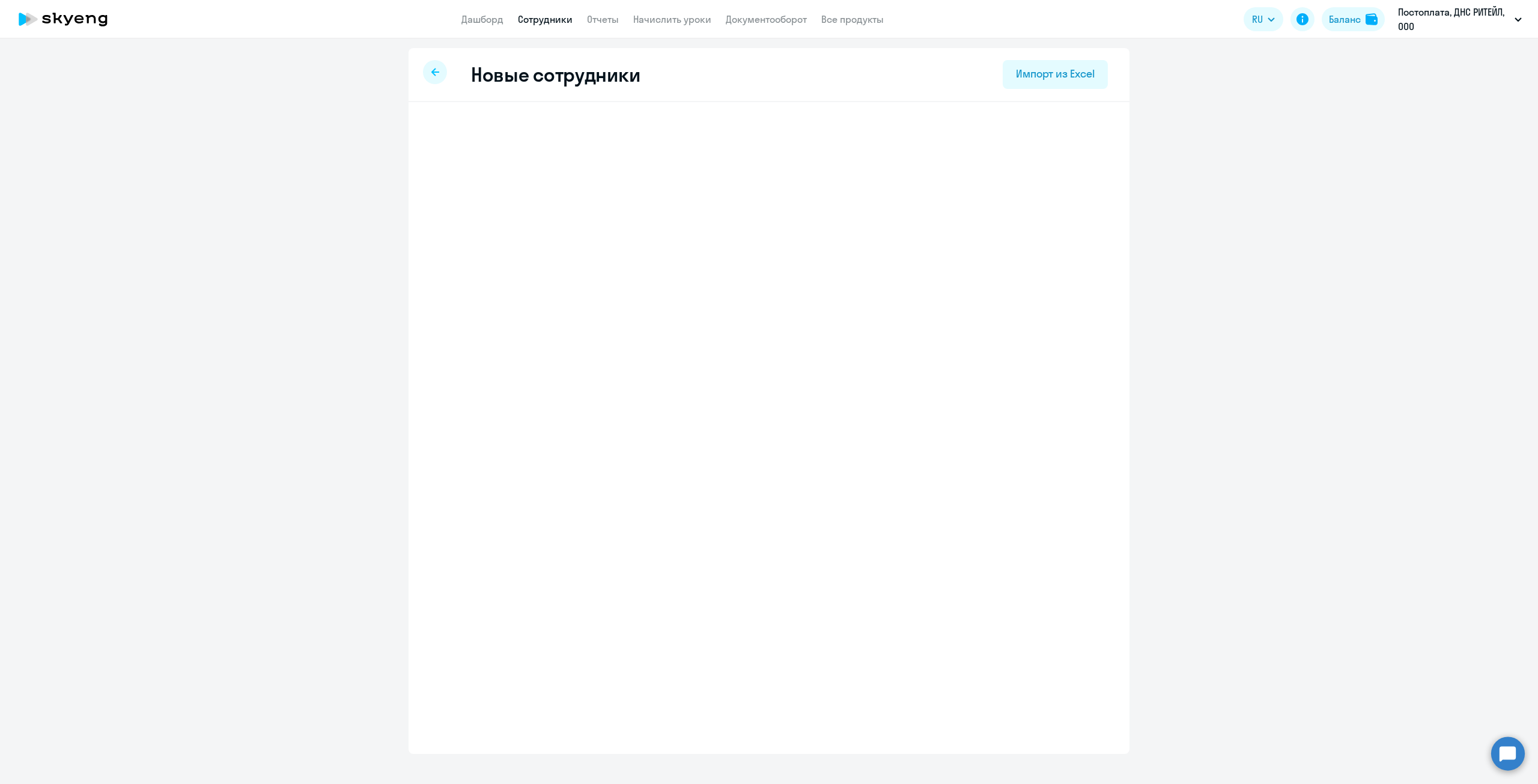
select select "english_adult_not_native_speaker"
select select "10"
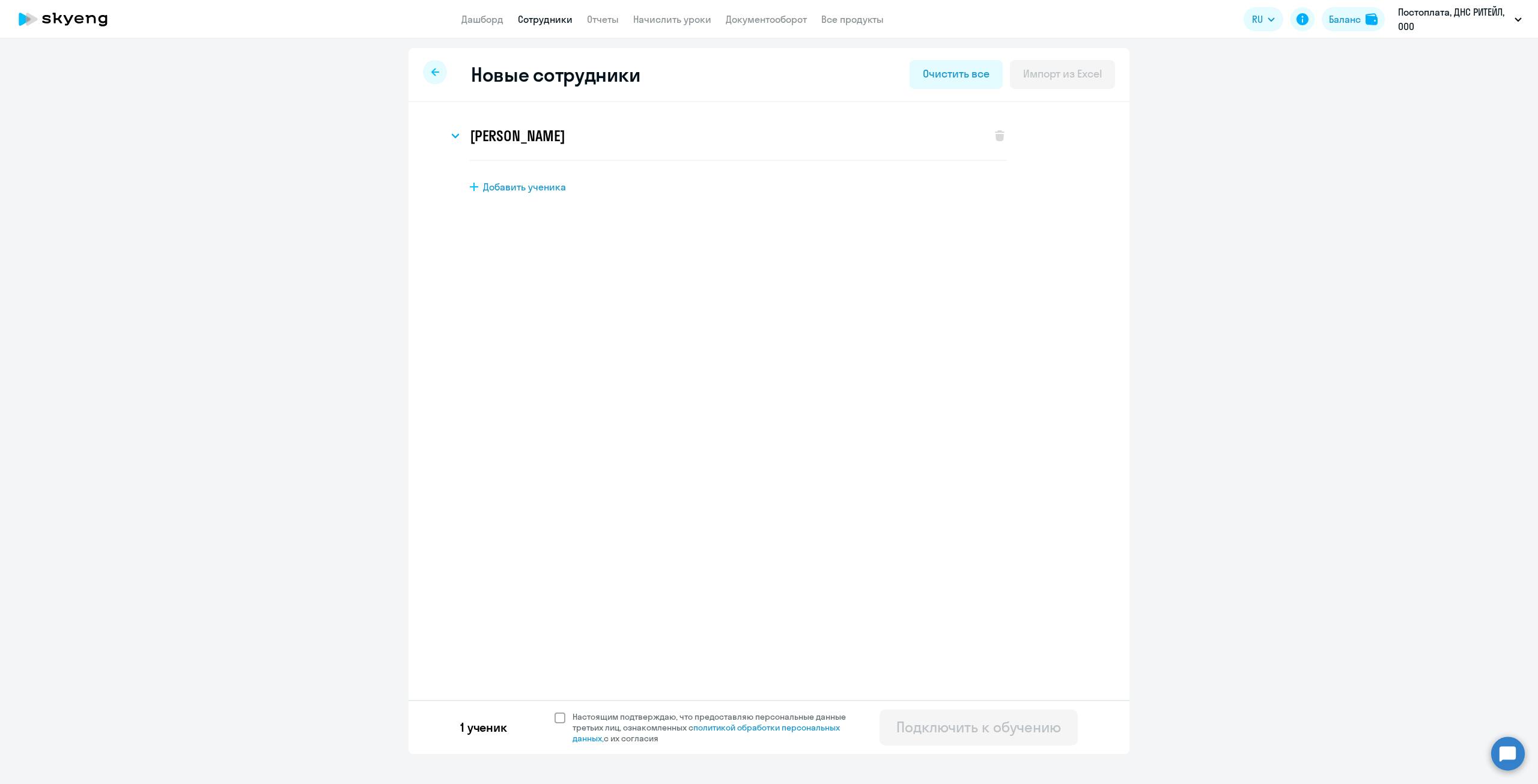
click at [567, 723] on span "Настоящим подтверждаю, что предоставляю персональные данные третьих лиц, ознако…" at bounding box center [712, 727] width 295 height 32
click at [555, 711] on input "Настоящим подтверждаю, что предоставляю персональные данные третьих лиц, ознако…" at bounding box center [554, 710] width 1 height 1
checkbox input "true"
click at [983, 732] on div "Подключить к обучению" at bounding box center [978, 726] width 164 height 19
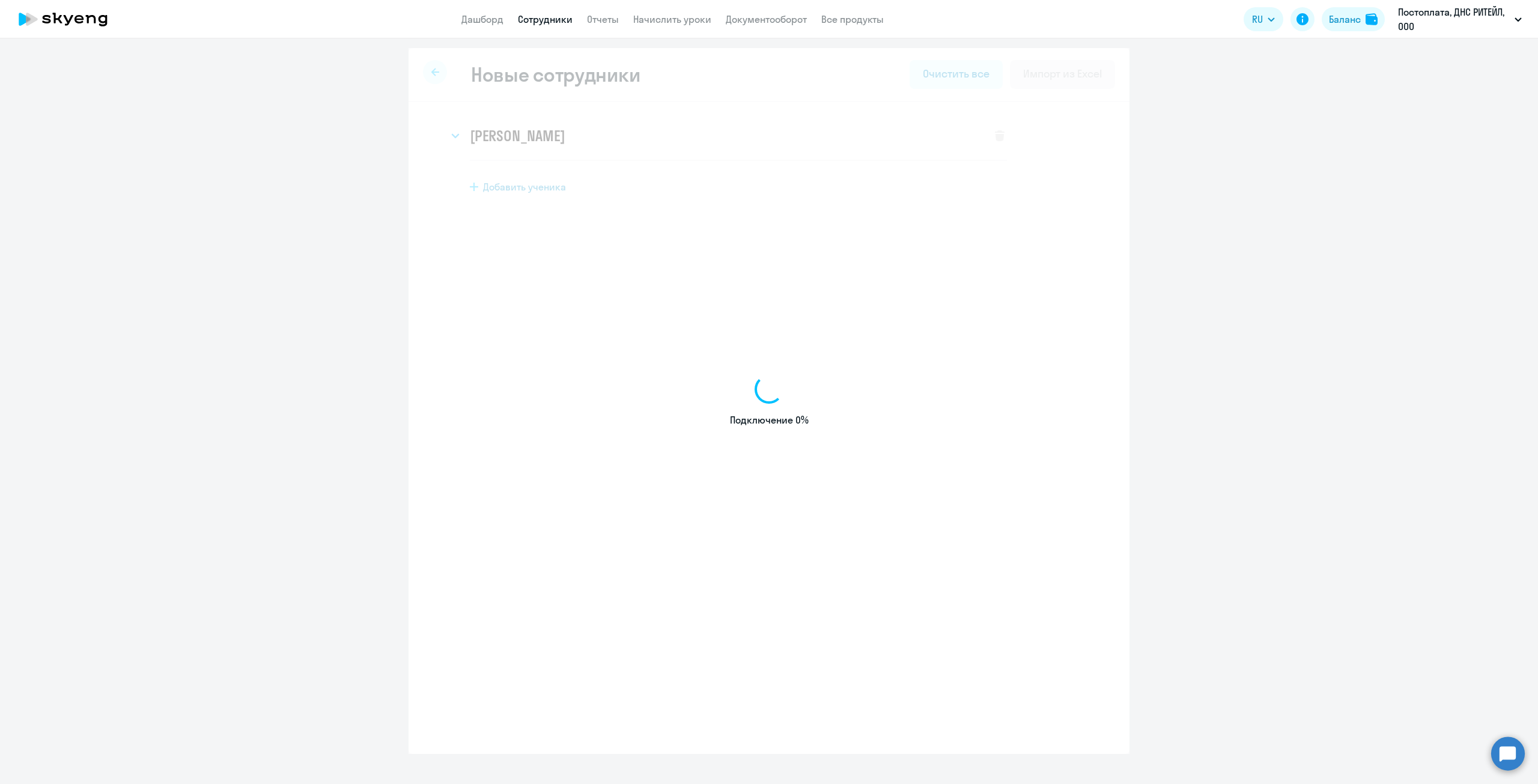
select select "english_adult_not_native_speaker"
select select "10"
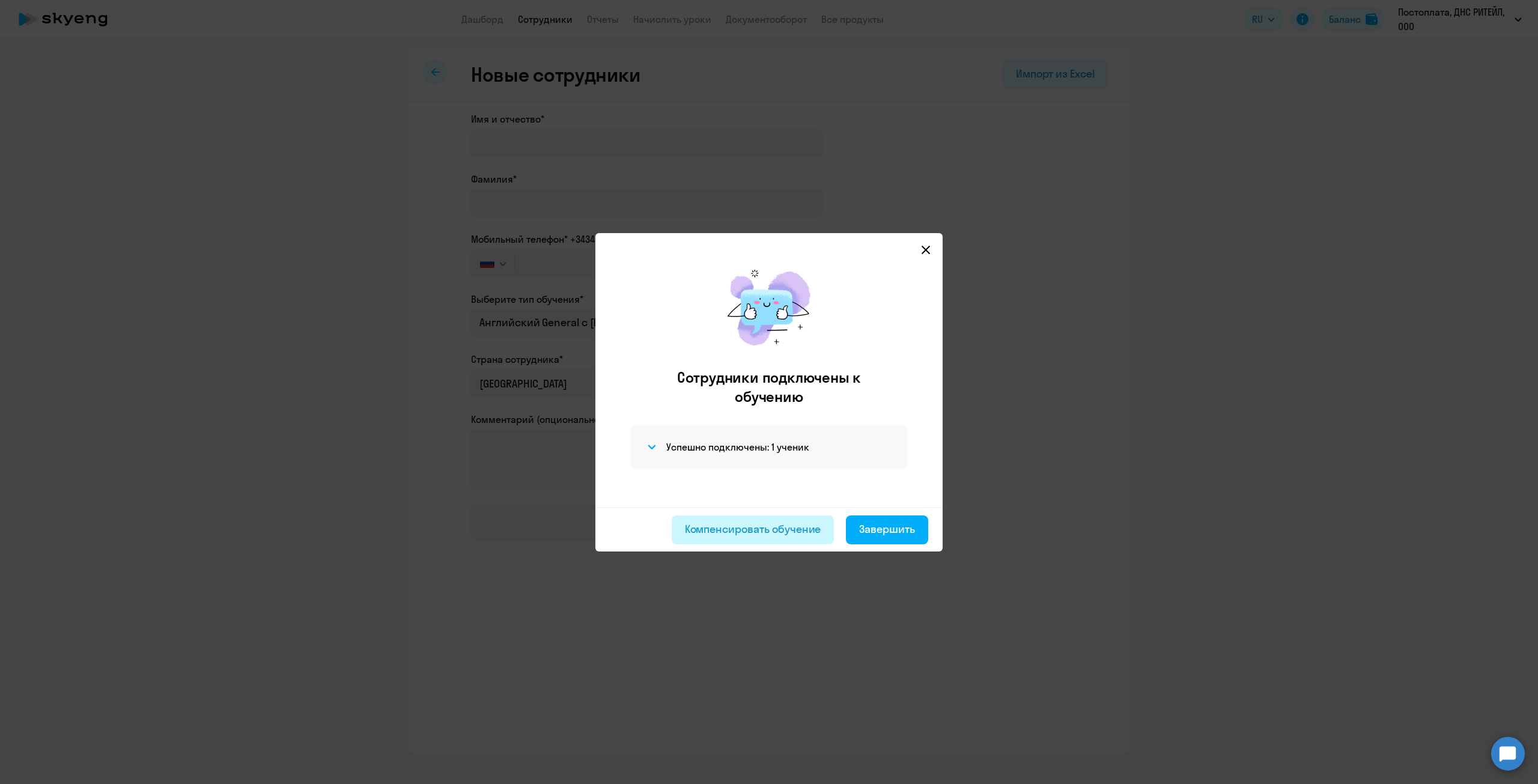
click at [790, 527] on div "Компенсировать обучение" at bounding box center [753, 529] width 137 height 16
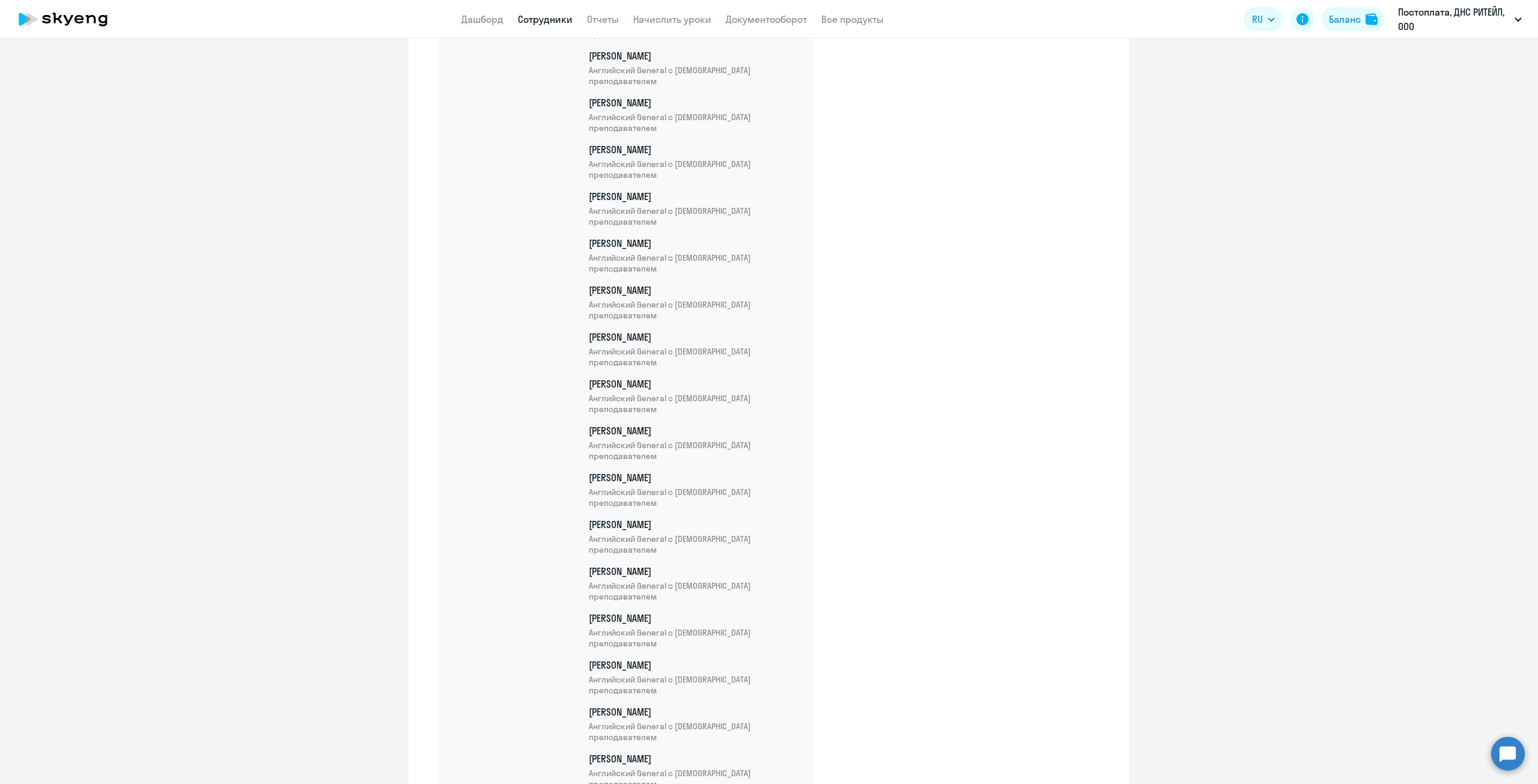
scroll to position [3705, 0]
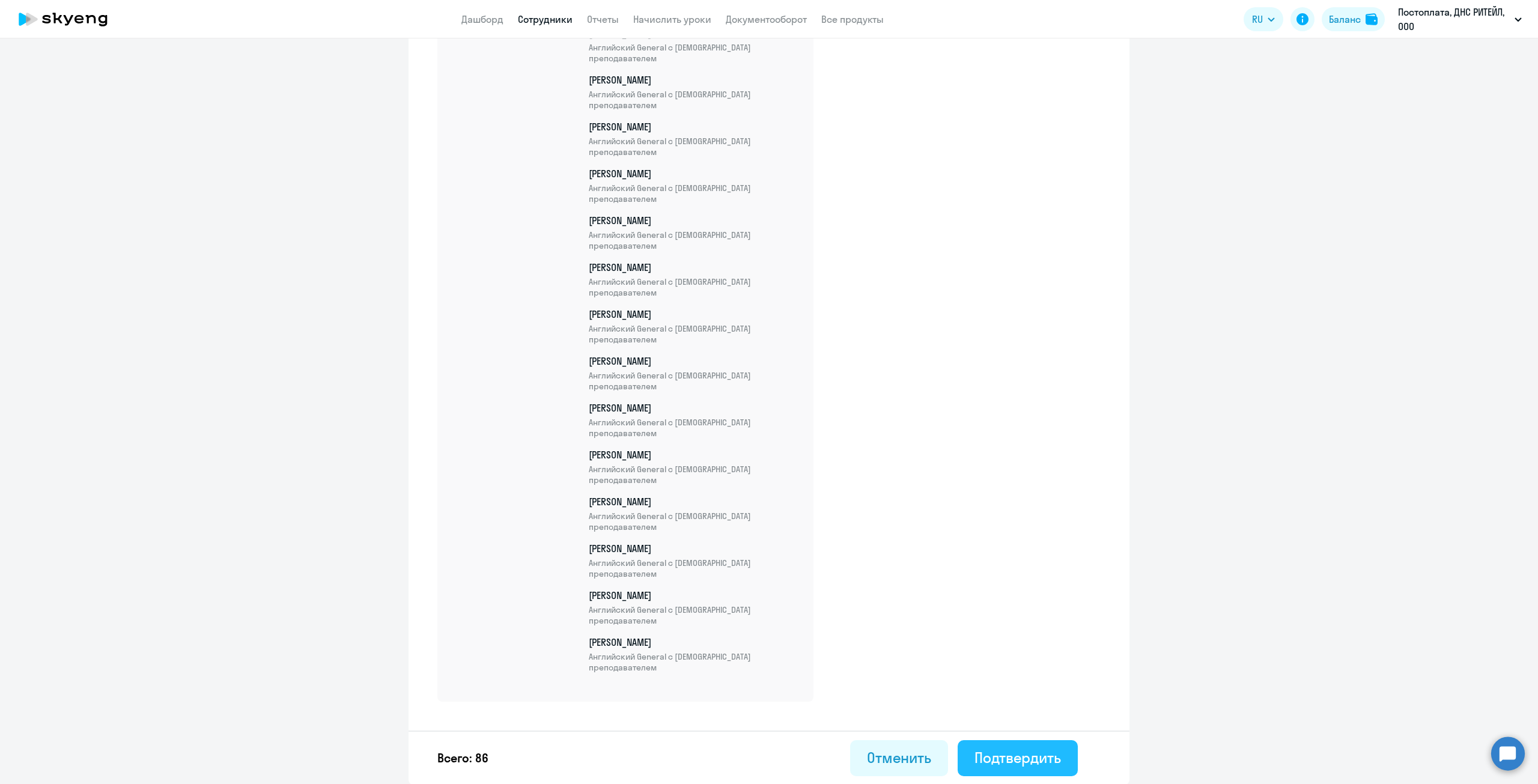
click at [1027, 755] on div "Подтвердить" at bounding box center [1018, 758] width 87 height 19
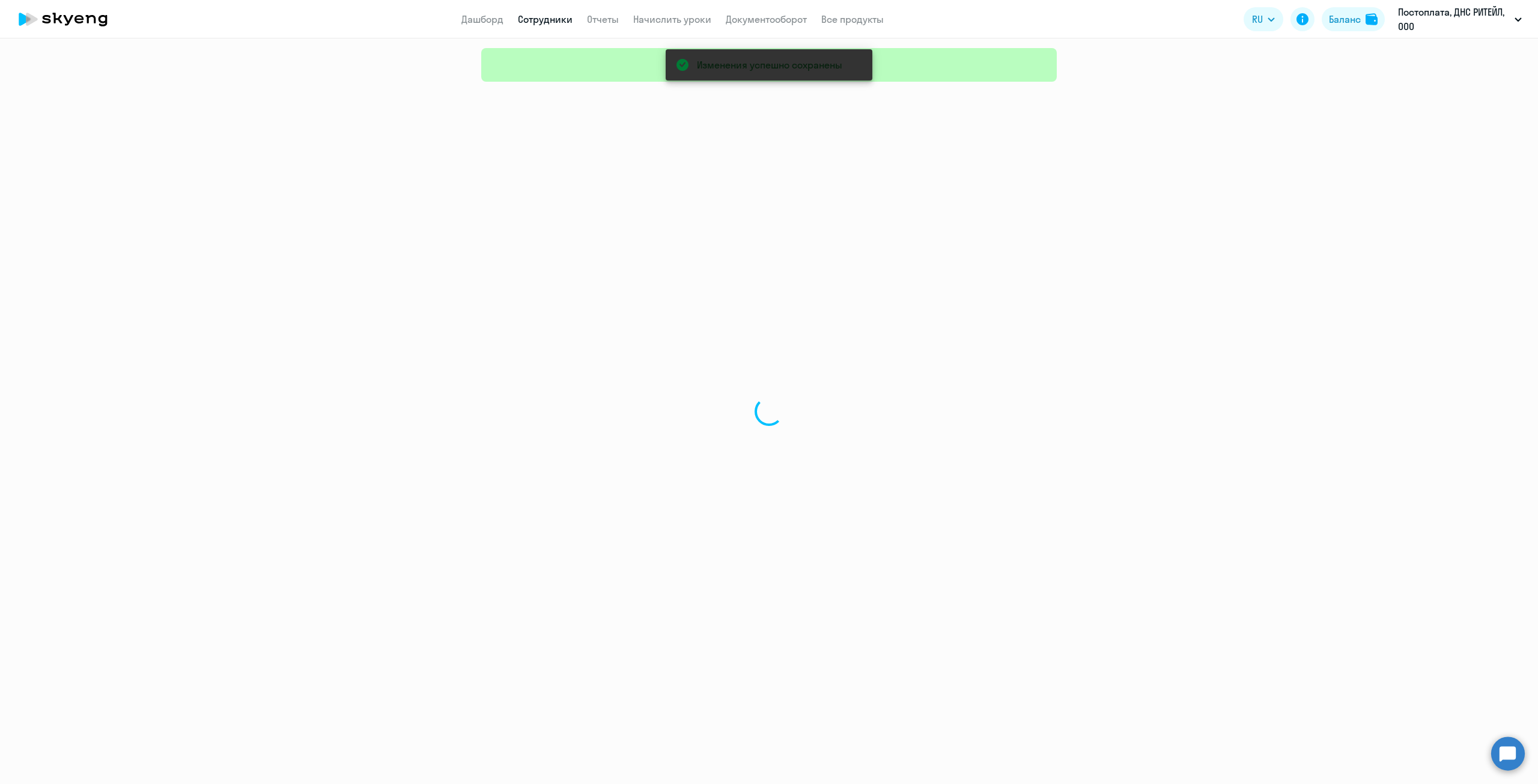
select select "30"
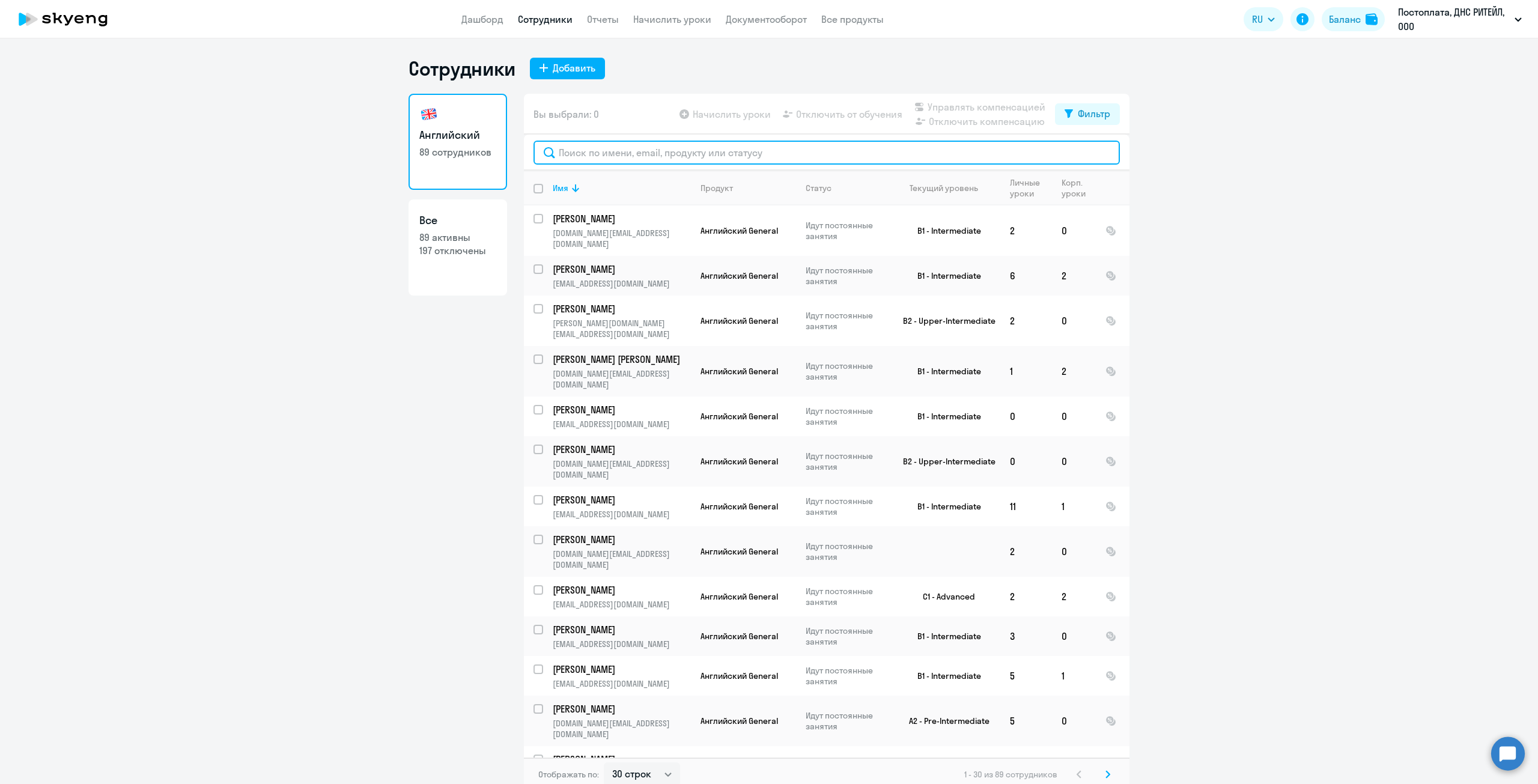
click at [741, 150] on input "text" at bounding box center [826, 152] width 586 height 24
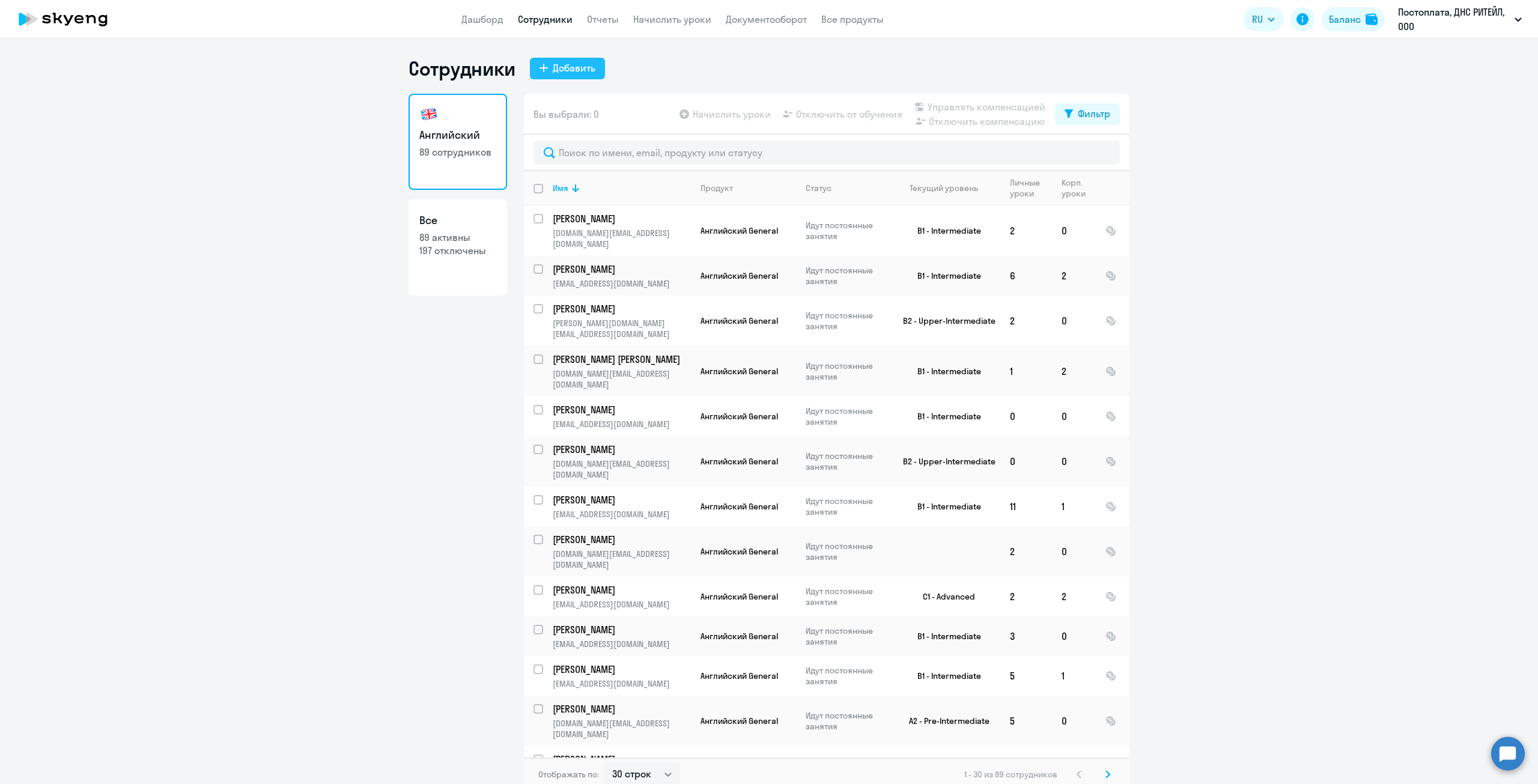
click at [591, 60] on button "Добавить" at bounding box center [568, 68] width 75 height 22
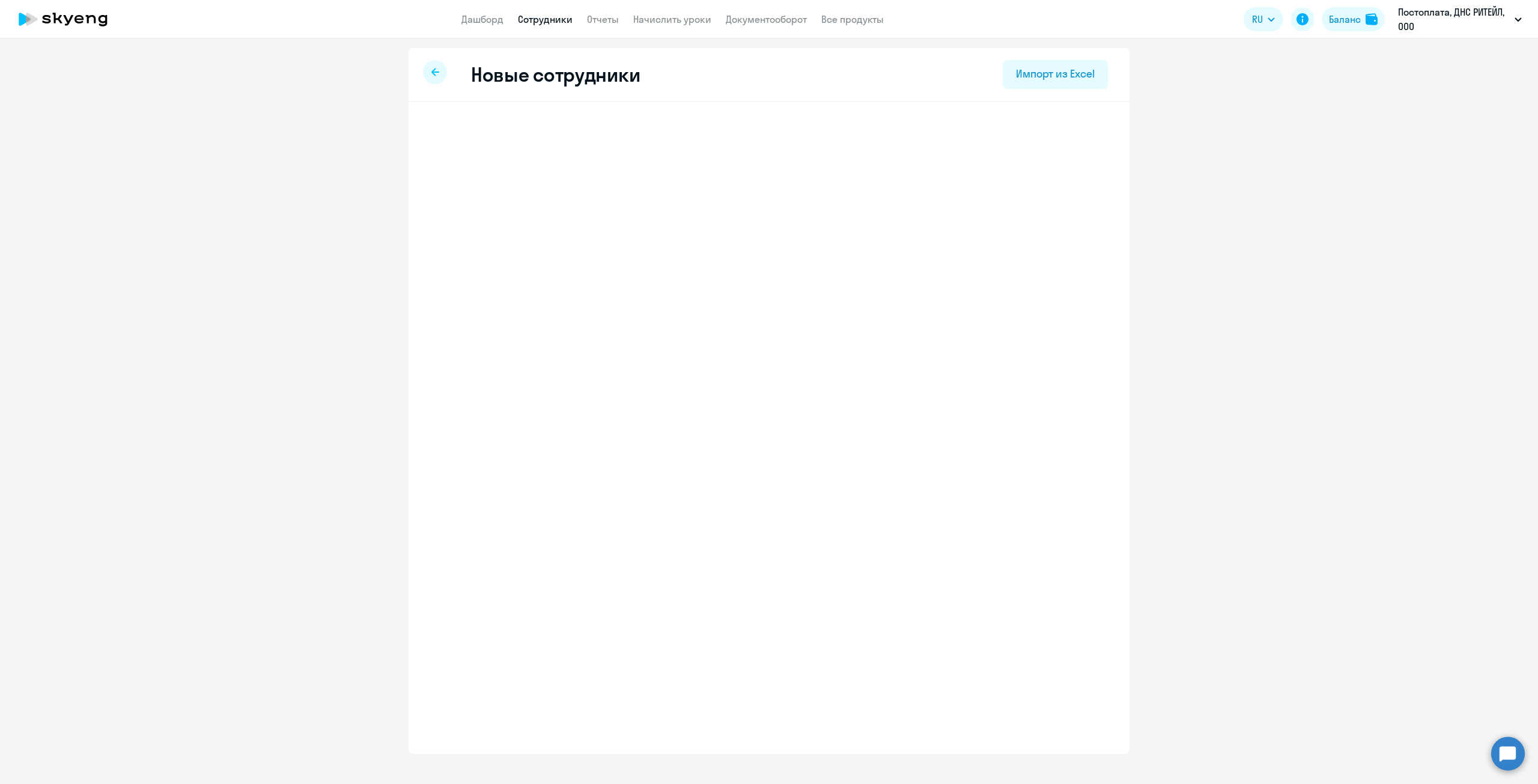
select select "english_adult_not_native_speaker"
select select "10"
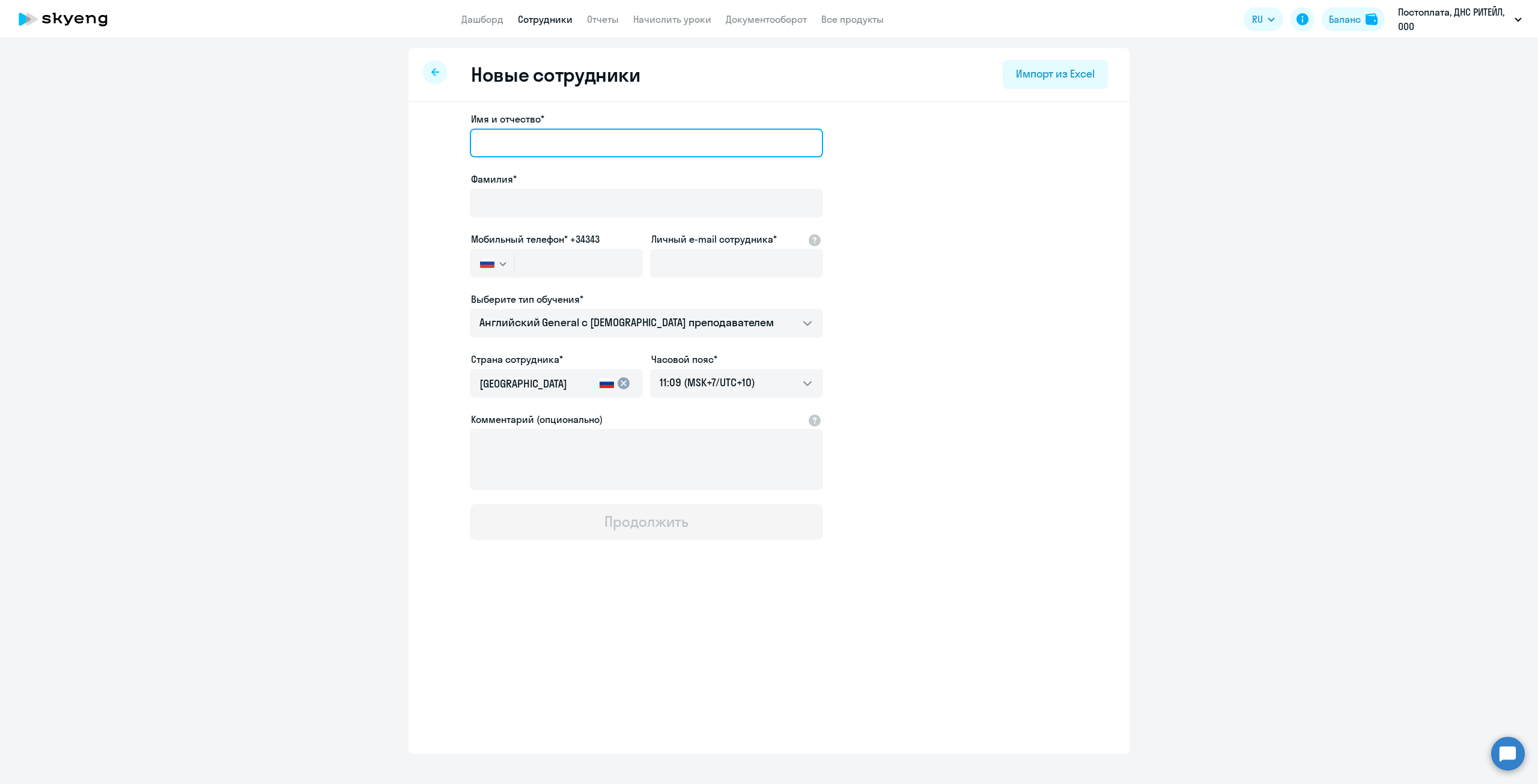
click at [575, 144] on input "Имя и отчество*" at bounding box center [646, 142] width 353 height 29
paste input "[PERSON_NAME]"
drag, startPoint x: 508, startPoint y: 142, endPoint x: 421, endPoint y: 143, distance: 87.0
click at [421, 143] on div "Имя и отчество* [PERSON_NAME]* Мобильный телефон* +34343 [GEOGRAPHIC_DATA] +7 […" at bounding box center [769, 366] width 721 height 528
type input "[PERSON_NAME]"
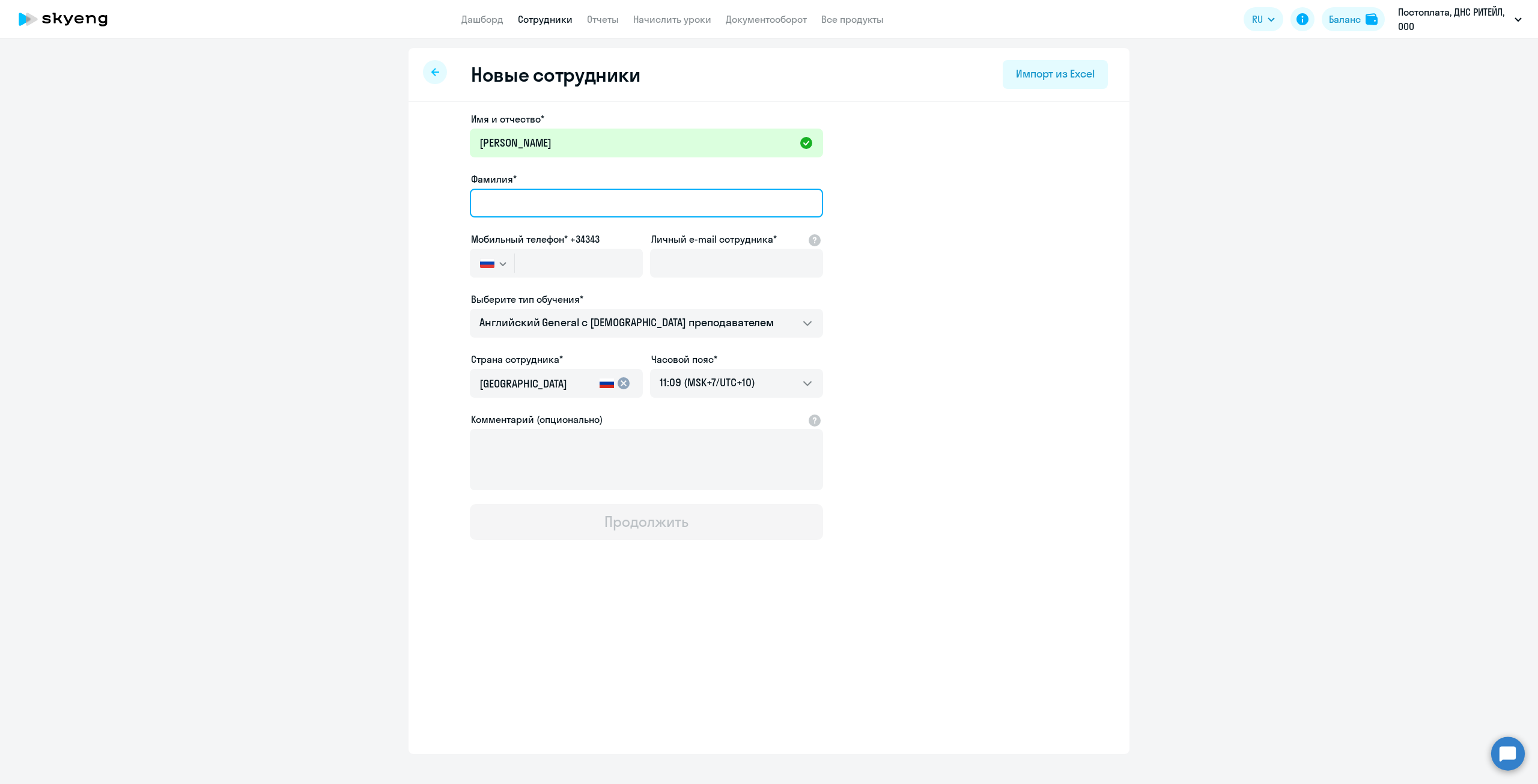
click at [652, 192] on input "Фамилия*" at bounding box center [646, 203] width 353 height 29
paste input "Жело"
type input "Жело"
click at [599, 258] on input "text" at bounding box center [579, 263] width 128 height 29
paste input "[PHONE_NUMBER]"
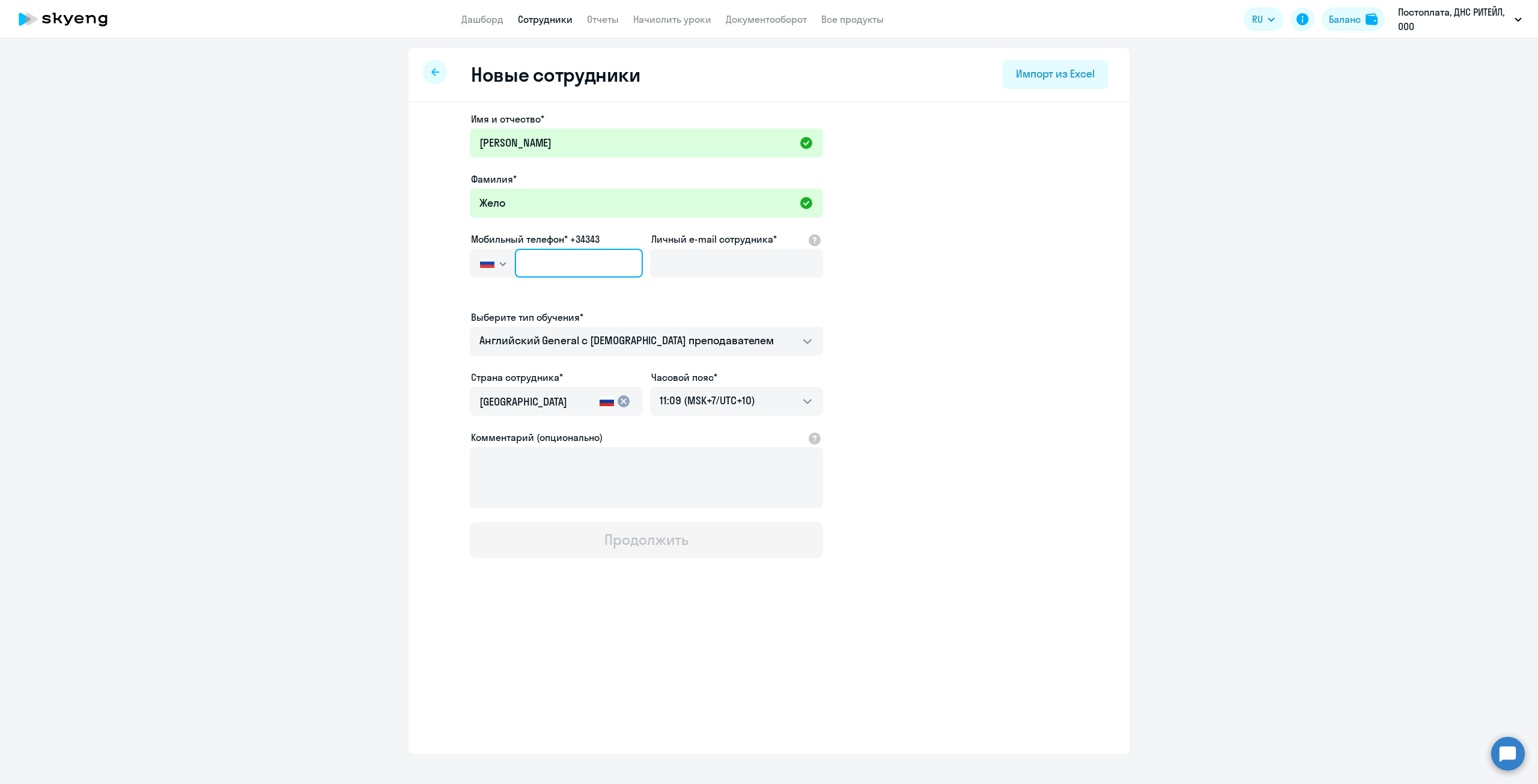
type input "[PHONE_NUMBER]"
click at [739, 265] on input "Личный e-mail сотрудника*" at bounding box center [736, 263] width 173 height 29
paste input "[EMAIL_ADDRESS][DOMAIN_NAME]"
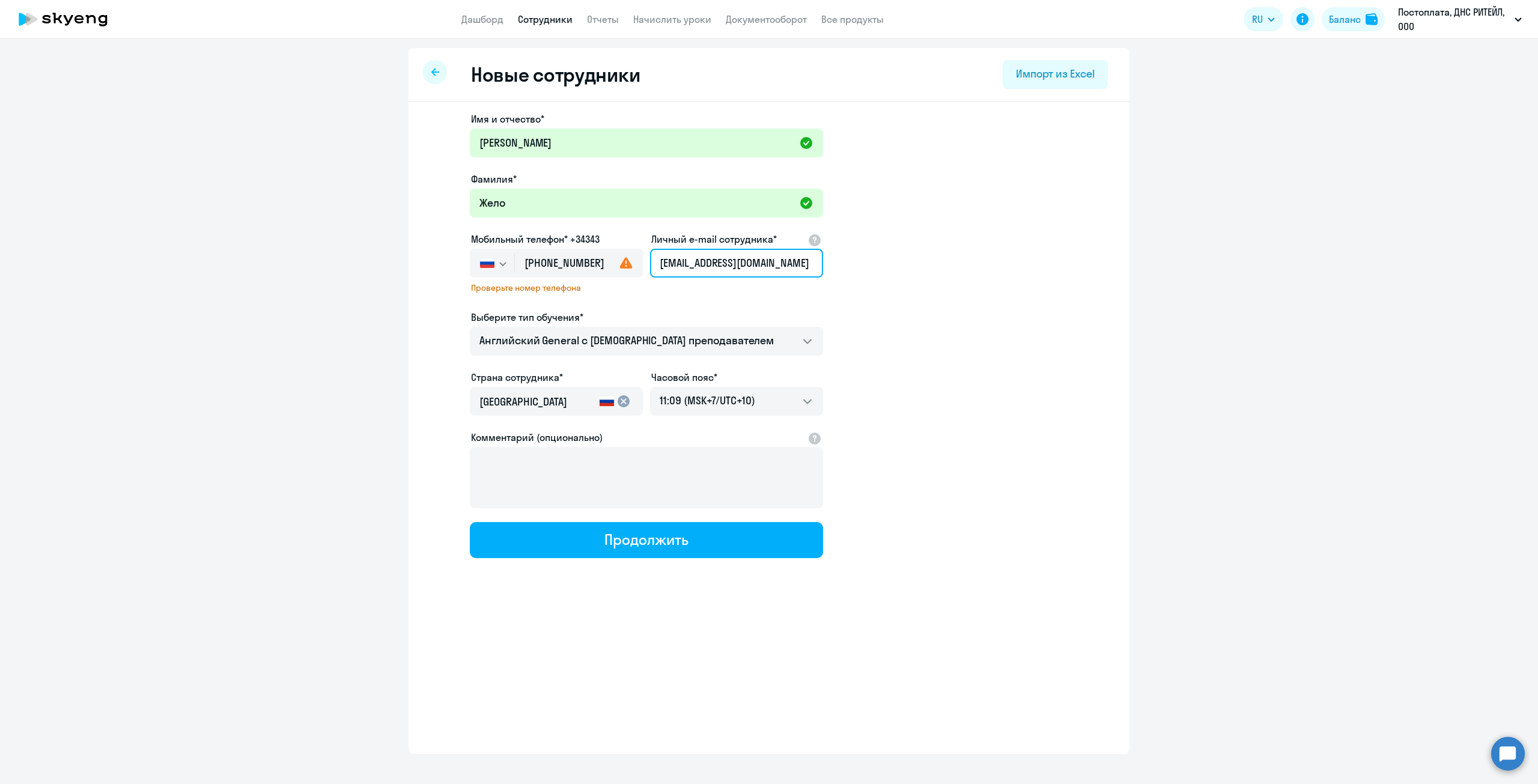
type input "[EMAIL_ADDRESS][DOMAIN_NAME]"
drag, startPoint x: 939, startPoint y: 581, endPoint x: 928, endPoint y: 575, distance: 12.5
click at [939, 580] on div "Имя и отчество* [PERSON_NAME]* Жело Мобильный телефон* +34343 [GEOGRAPHIC_DATA]…" at bounding box center [769, 375] width 721 height 546
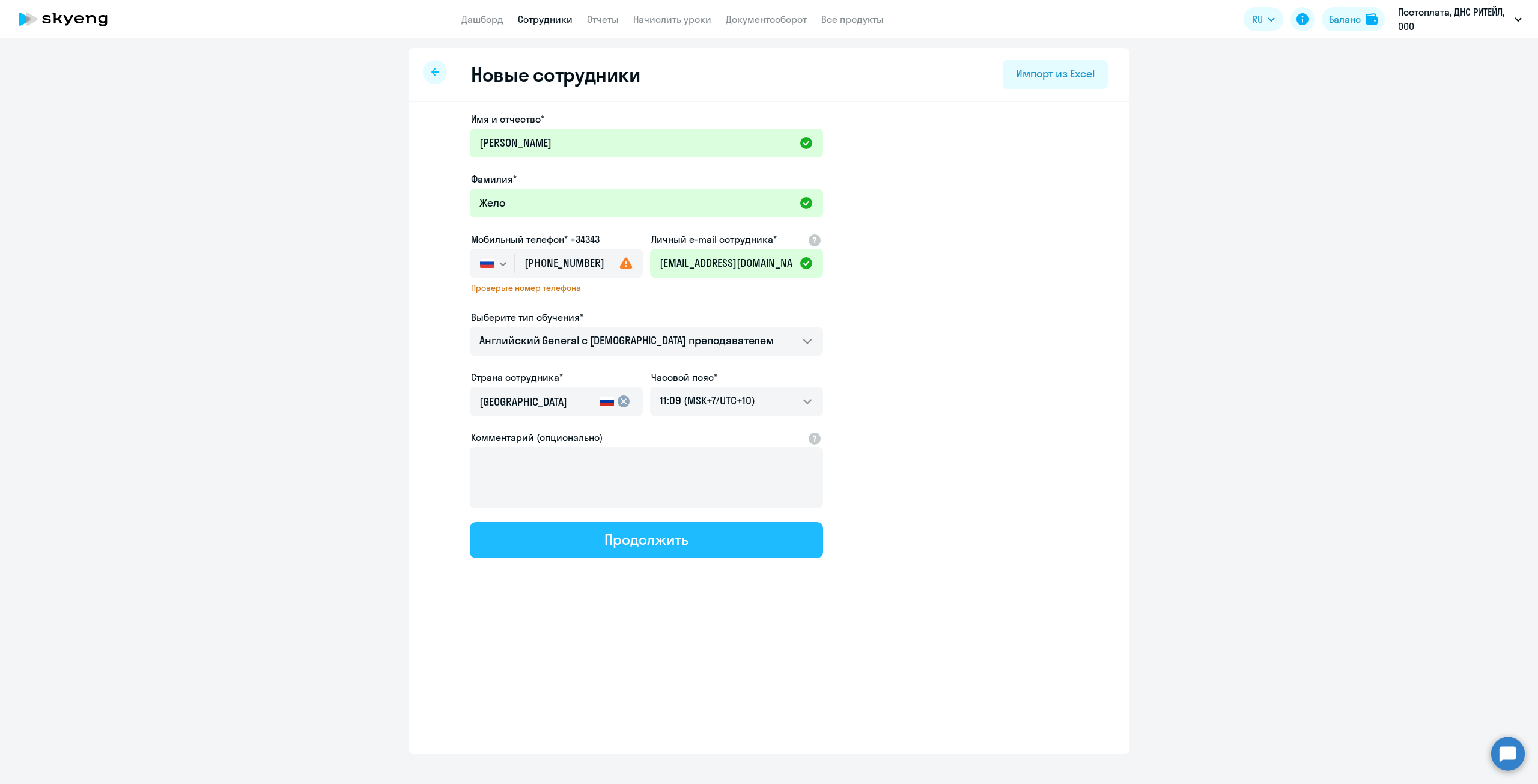
click at [785, 538] on button "Продолжить" at bounding box center [646, 540] width 353 height 36
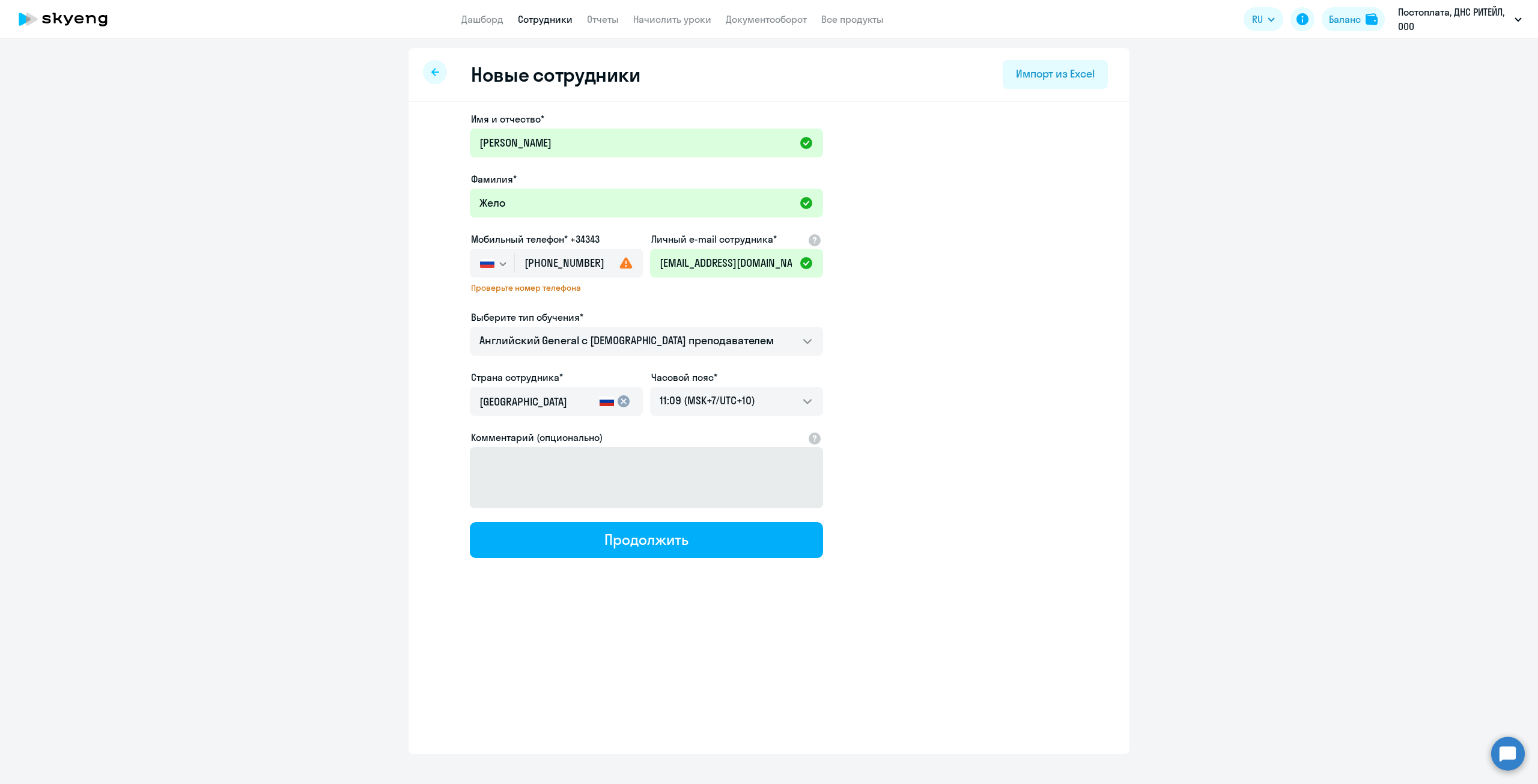
select select "english_adult_not_native_speaker"
select select "10"
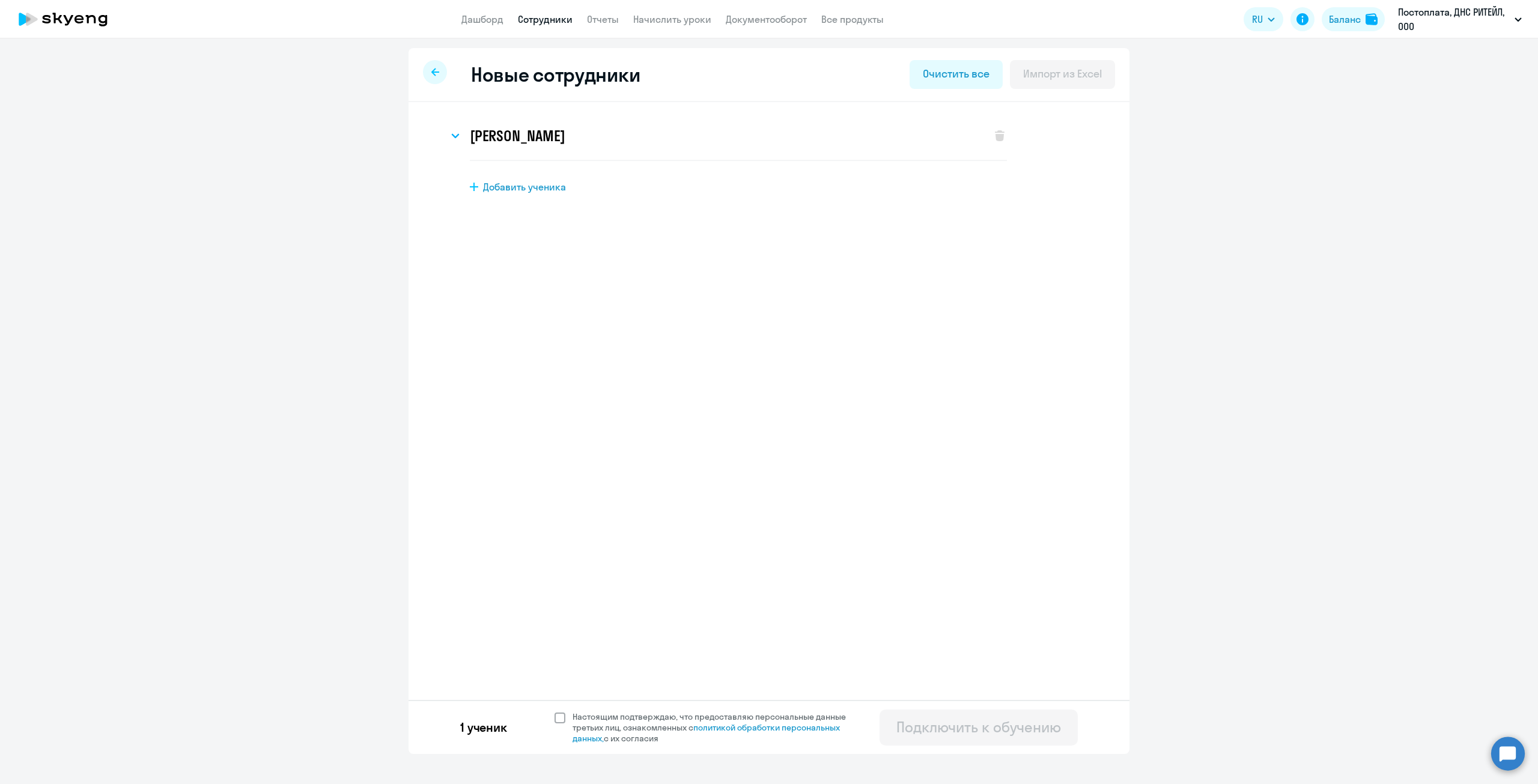
click at [559, 722] on span at bounding box center [560, 717] width 10 height 10
click at [555, 711] on input "Настоящим подтверждаю, что предоставляю персональные данные третьих лиц, ознако…" at bounding box center [554, 710] width 1 height 1
checkbox input "true"
click at [937, 730] on div "Подключить к обучению" at bounding box center [978, 726] width 164 height 19
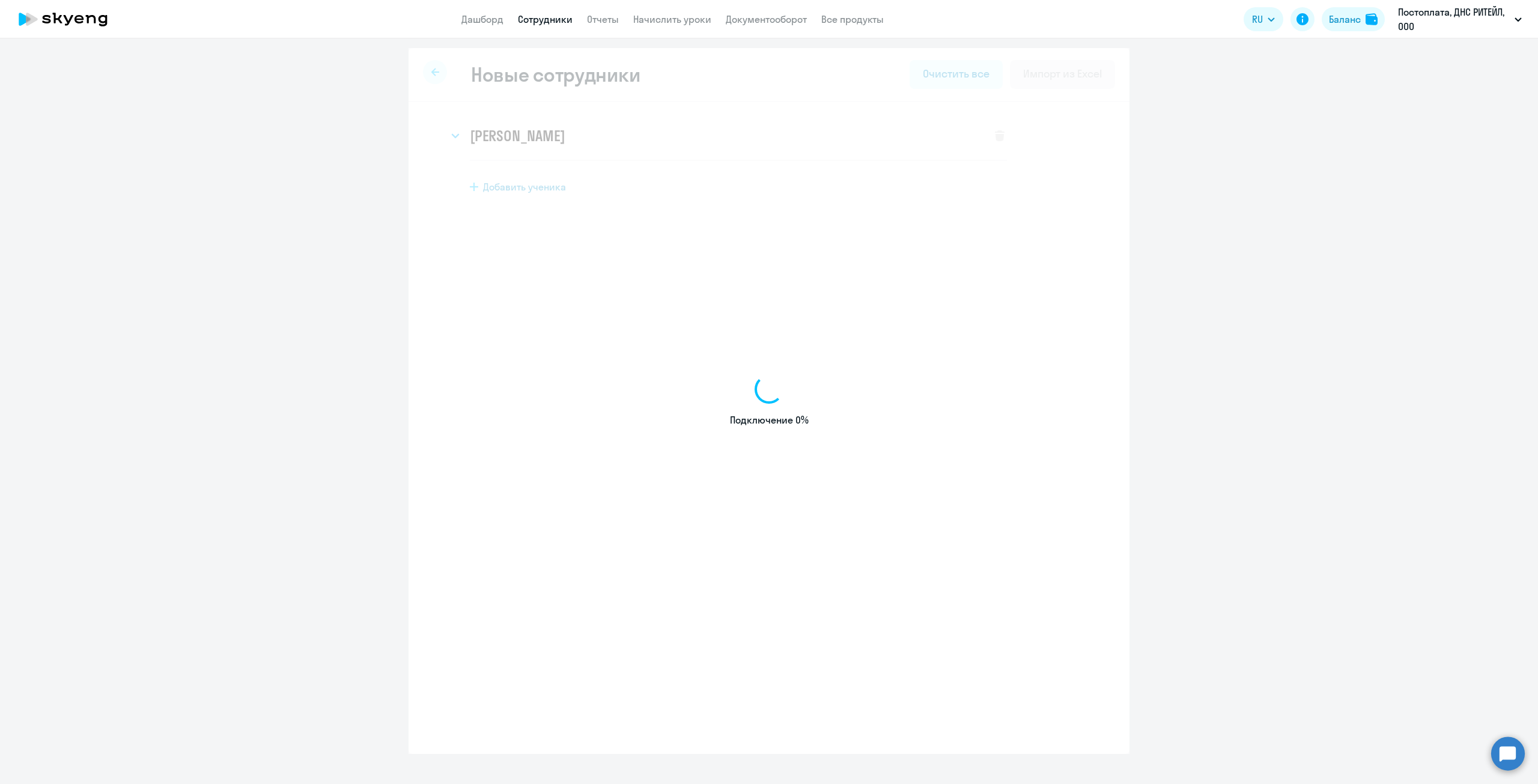
select select "english_adult_not_native_speaker"
select select "10"
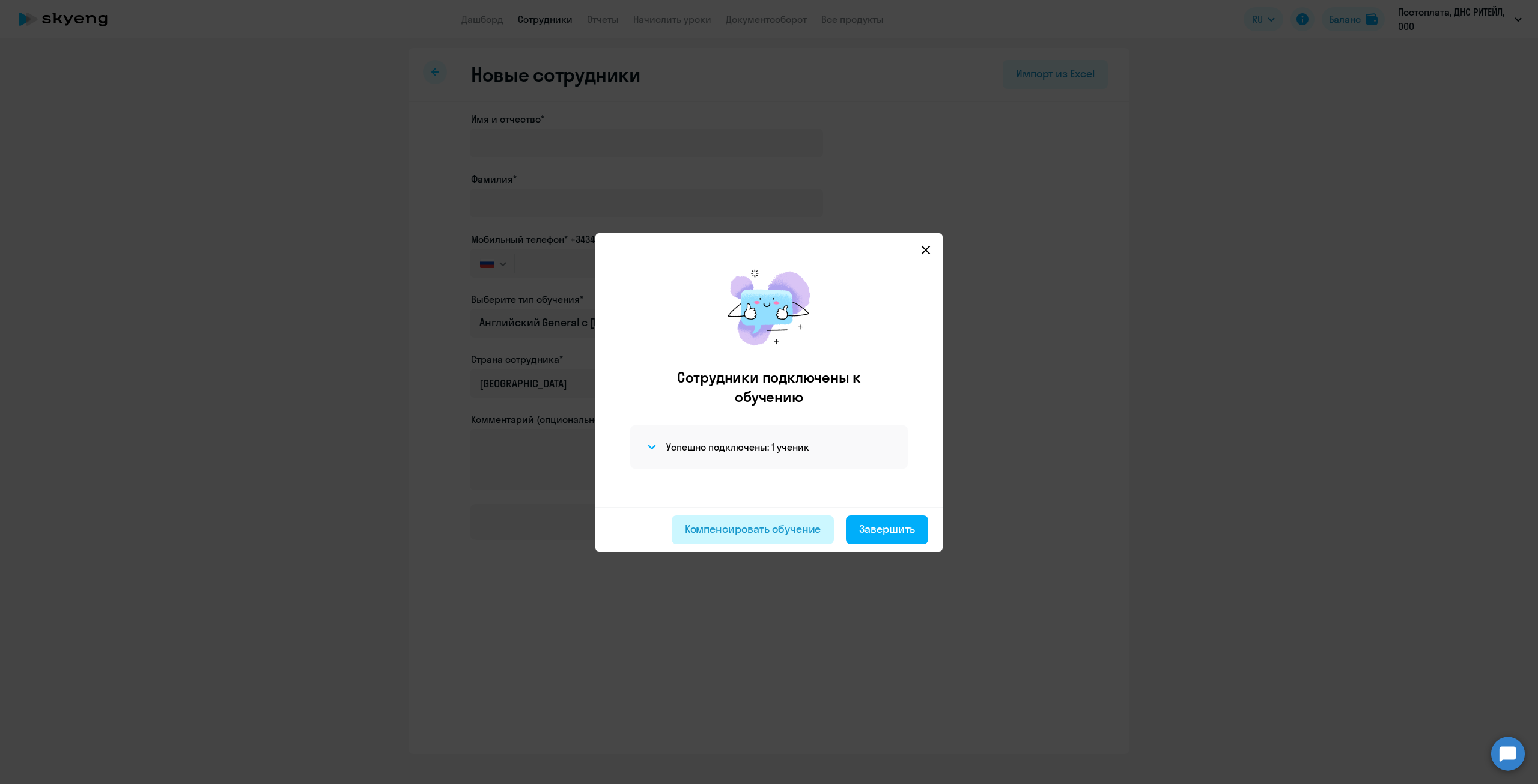
click at [700, 526] on div "Компенсировать обучение" at bounding box center [753, 529] width 137 height 16
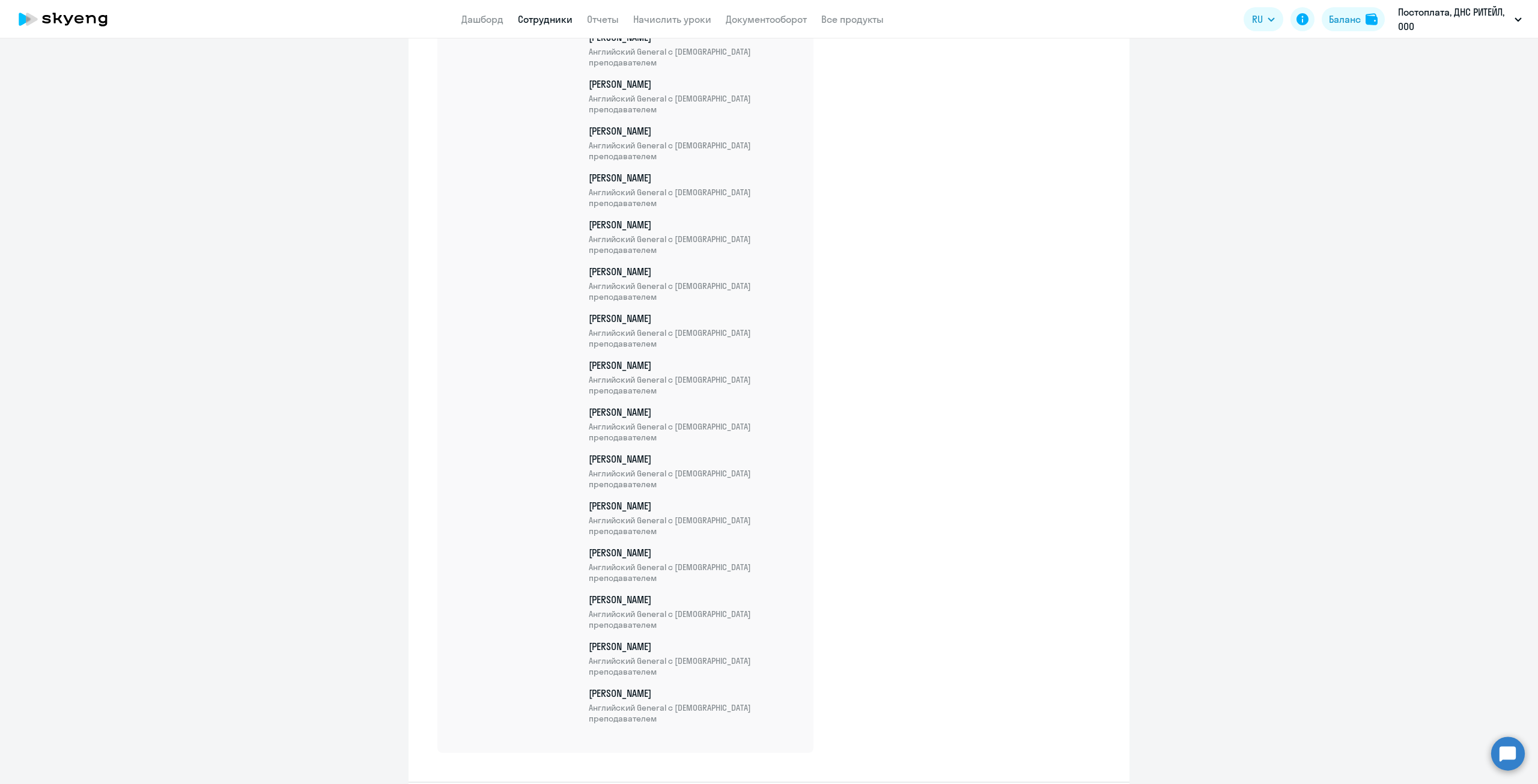
scroll to position [3665, 0]
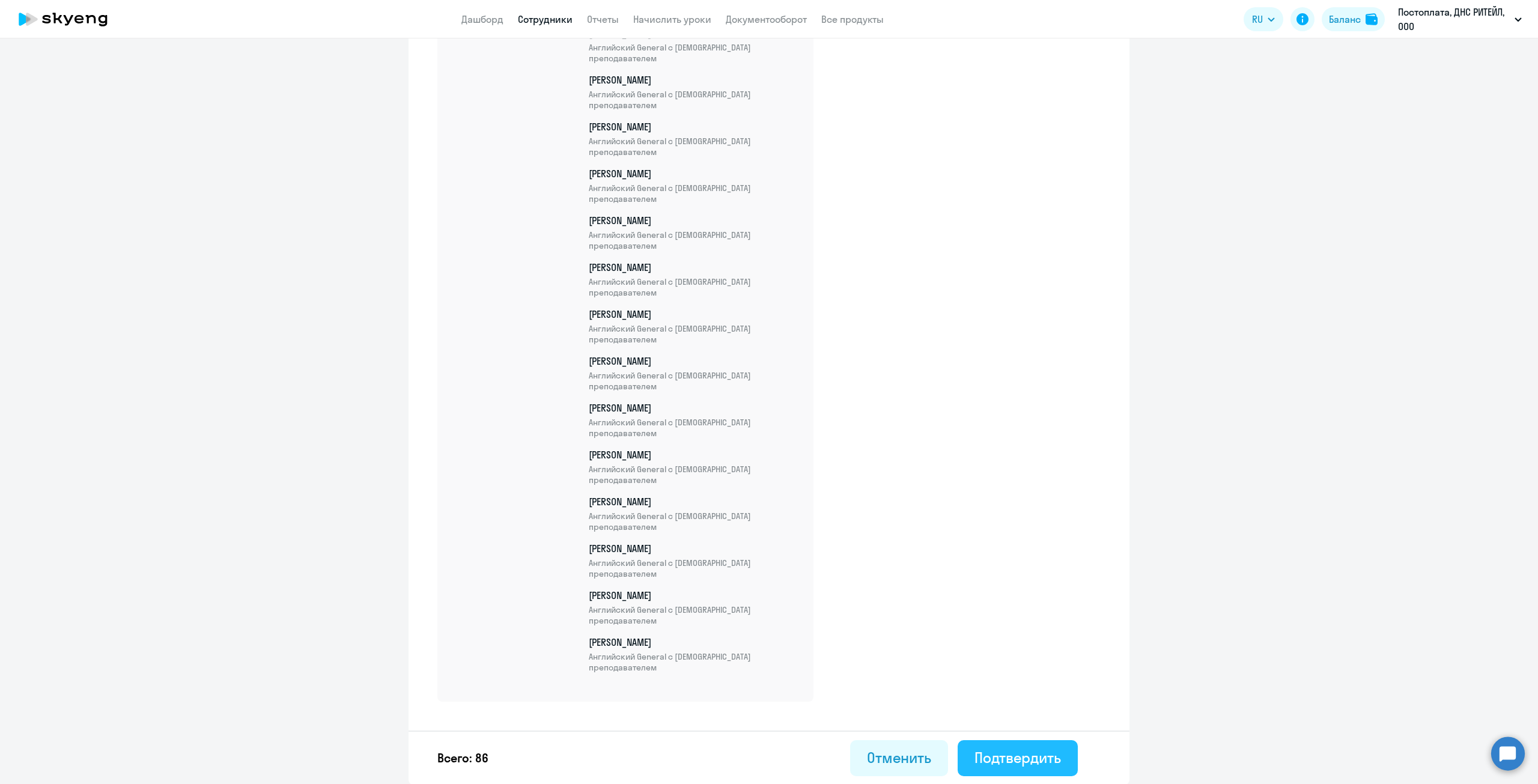
click at [1028, 756] on div "Подтвердить" at bounding box center [1018, 758] width 87 height 19
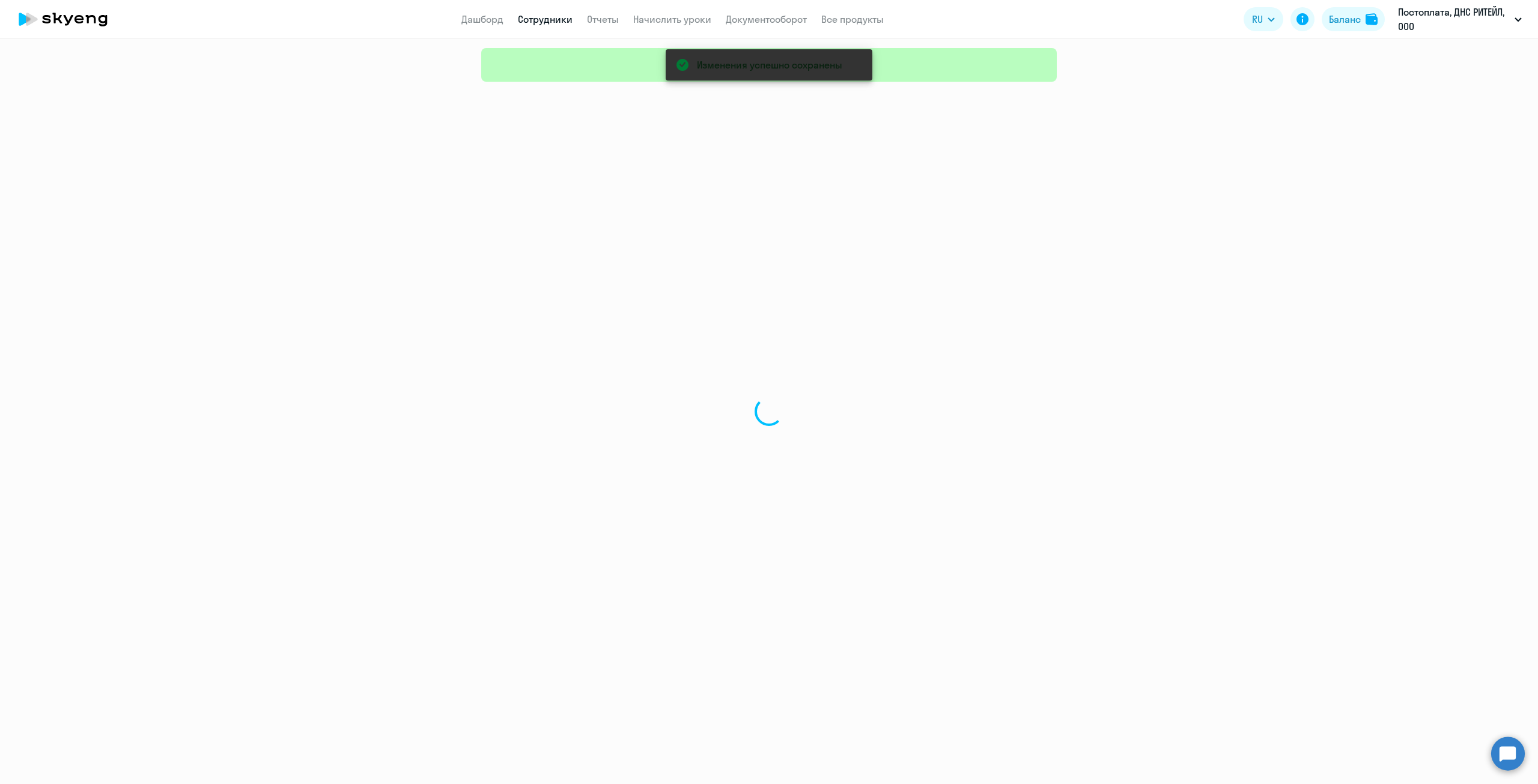
select select "30"
